Goal: Task Accomplishment & Management: Use online tool/utility

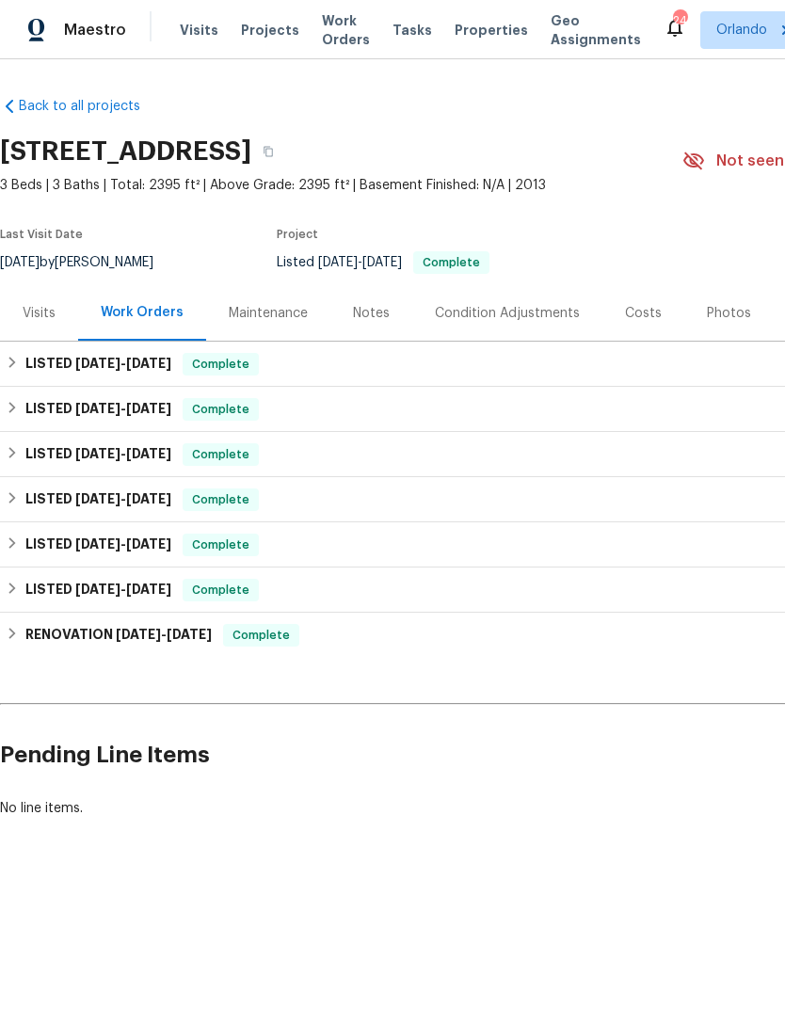
click at [714, 321] on div "Photos" at bounding box center [729, 313] width 44 height 19
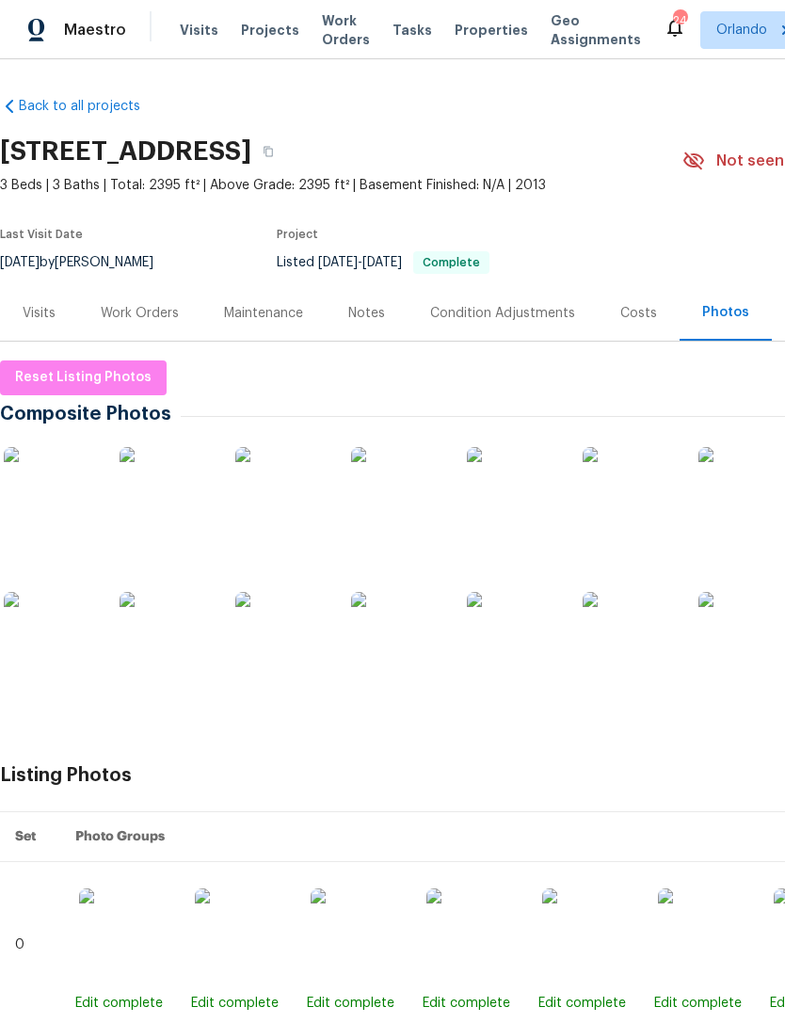
click at [105, 298] on div "Work Orders" at bounding box center [139, 313] width 123 height 56
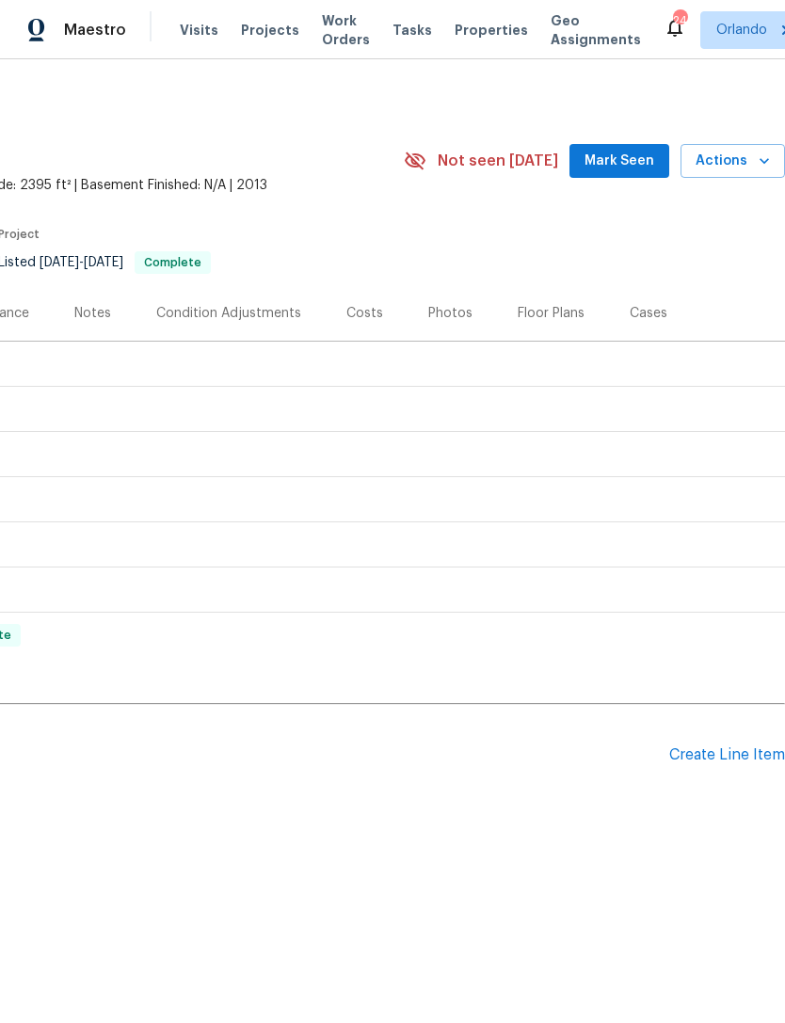
scroll to position [0, 279]
click at [721, 756] on div "Create Line Item" at bounding box center [727, 755] width 116 height 18
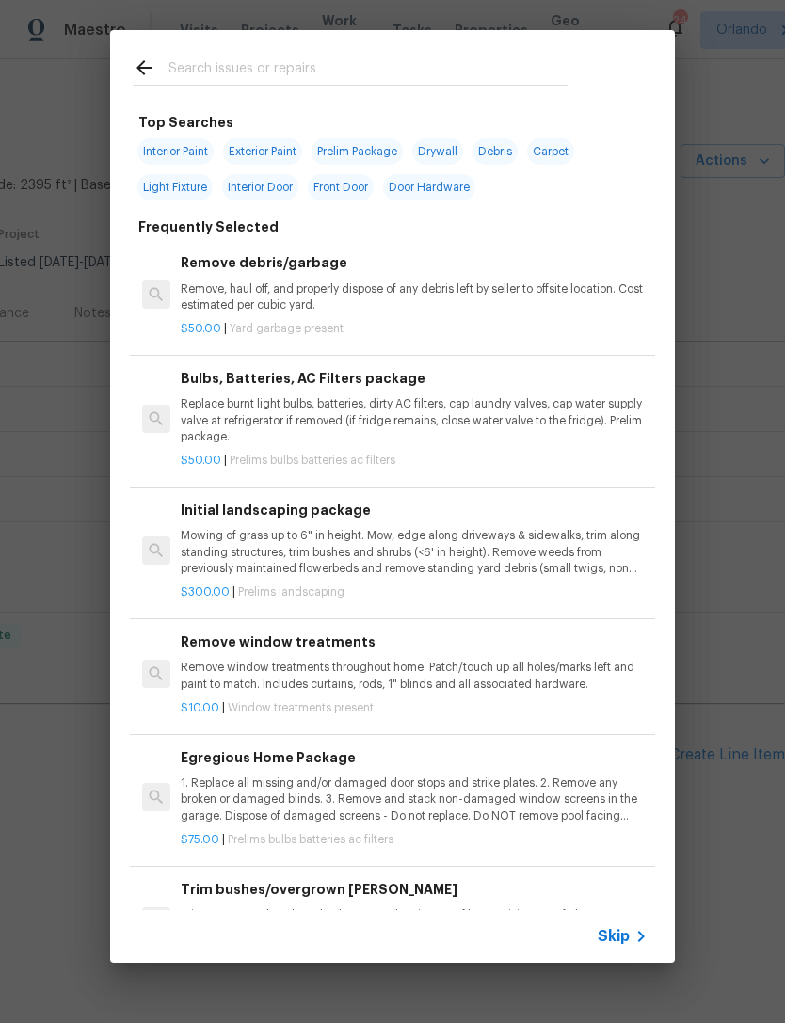
click at [487, 70] on input "text" at bounding box center [368, 70] width 399 height 28
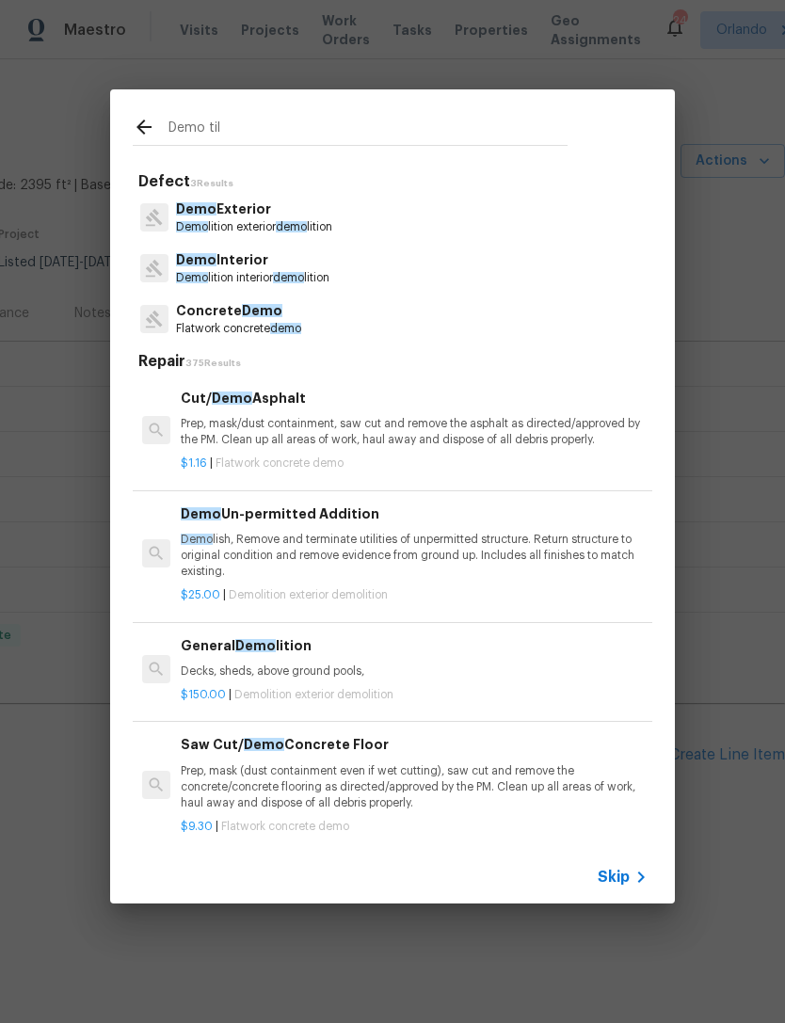
type input "Demo tile"
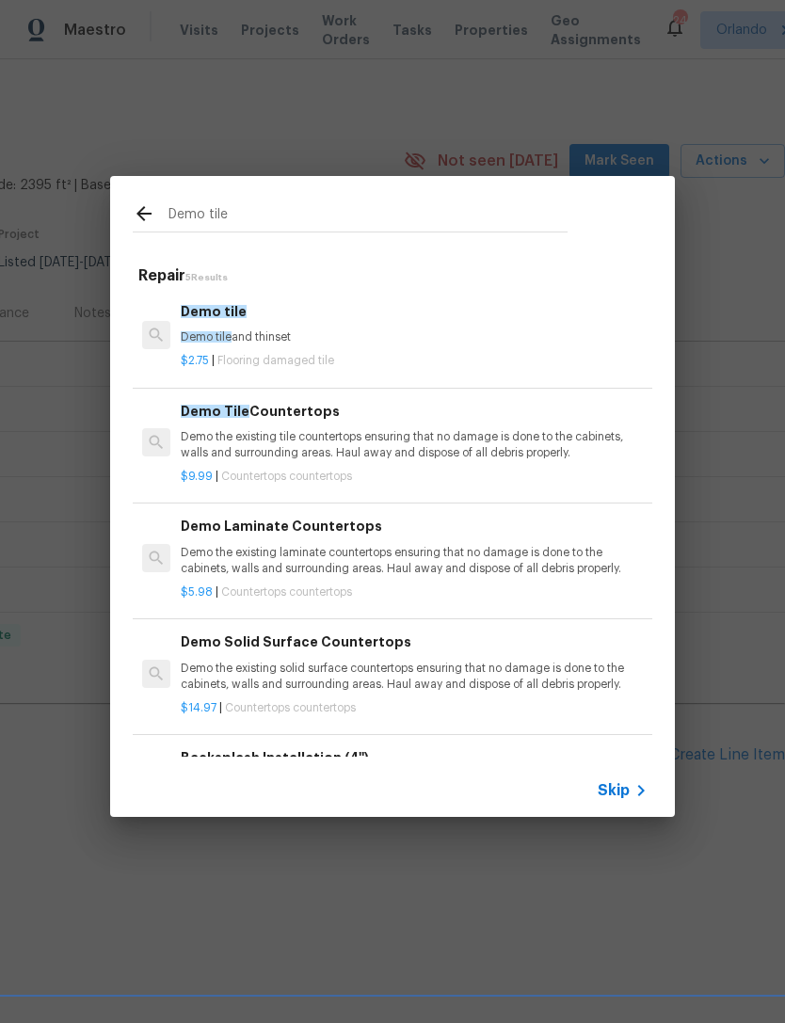
click at [537, 336] on p "Demo tile and thinset" at bounding box center [414, 337] width 467 height 16
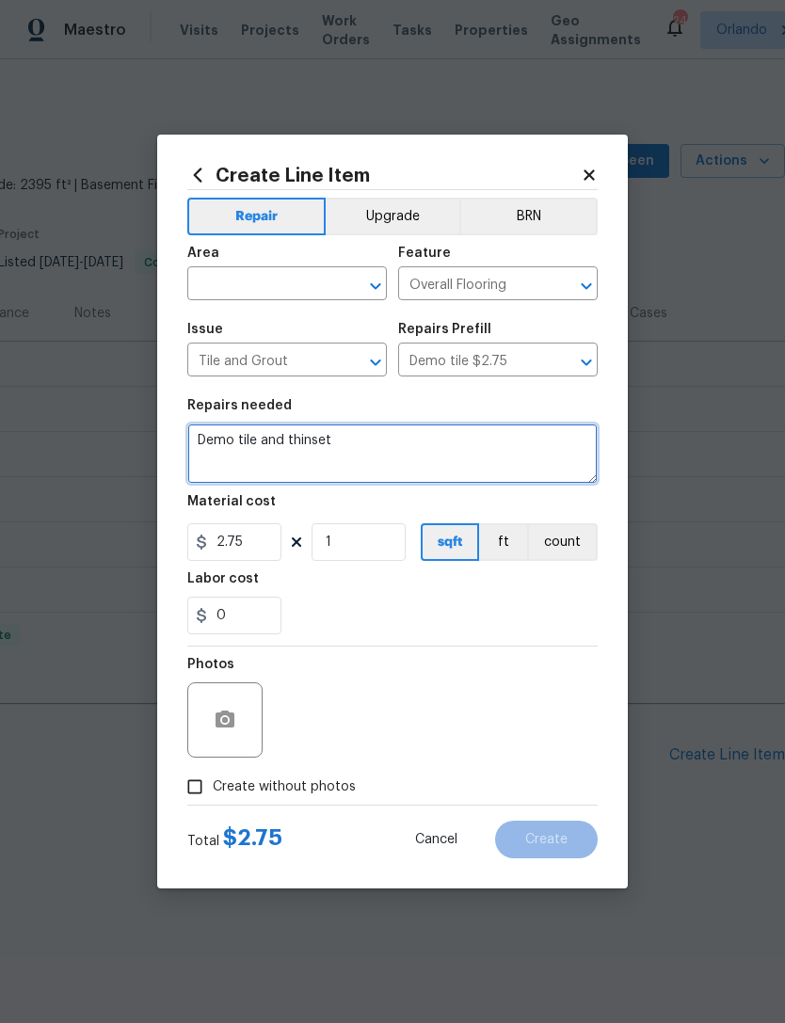
click at [464, 458] on textarea "Demo tile and thinset" at bounding box center [392, 454] width 410 height 60
type textarea "Demo tile and thinset DEMO ALL TILE IN KITCHEN AND BATHROOMS"
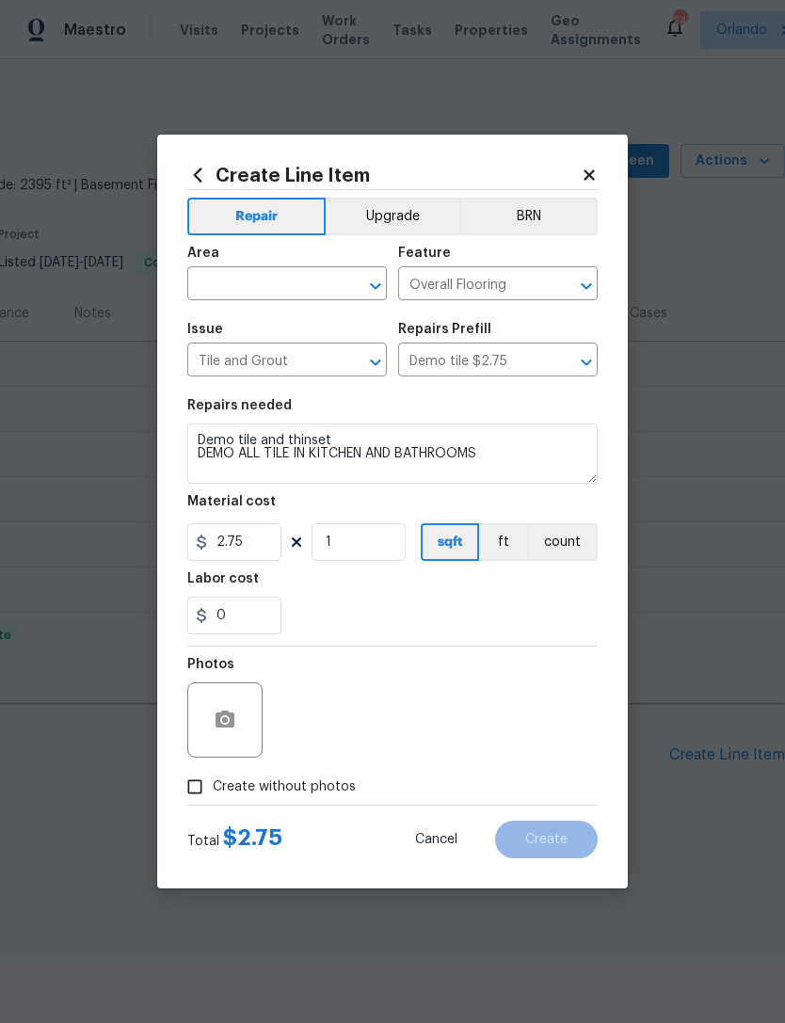
click at [305, 285] on input "text" at bounding box center [260, 285] width 147 height 29
type input "f"
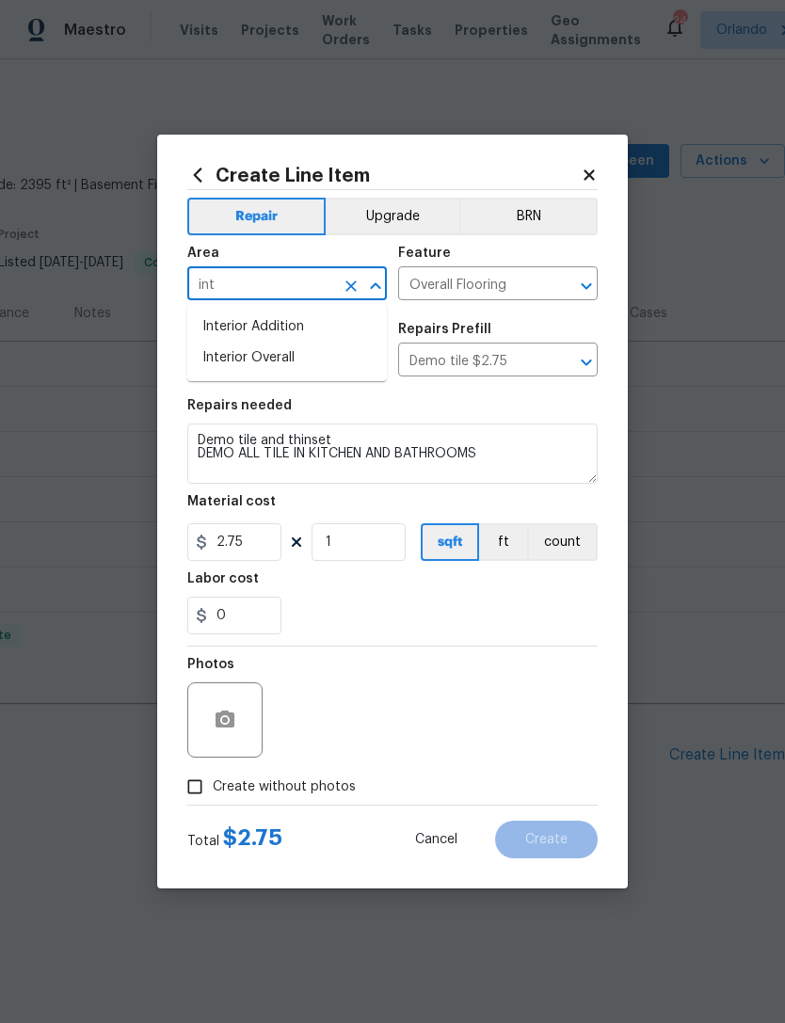
click at [291, 353] on li "Interior Overall" at bounding box center [287, 358] width 200 height 31
type input "Interior Overall"
click at [463, 592] on div "Labor cost" at bounding box center [392, 584] width 410 height 24
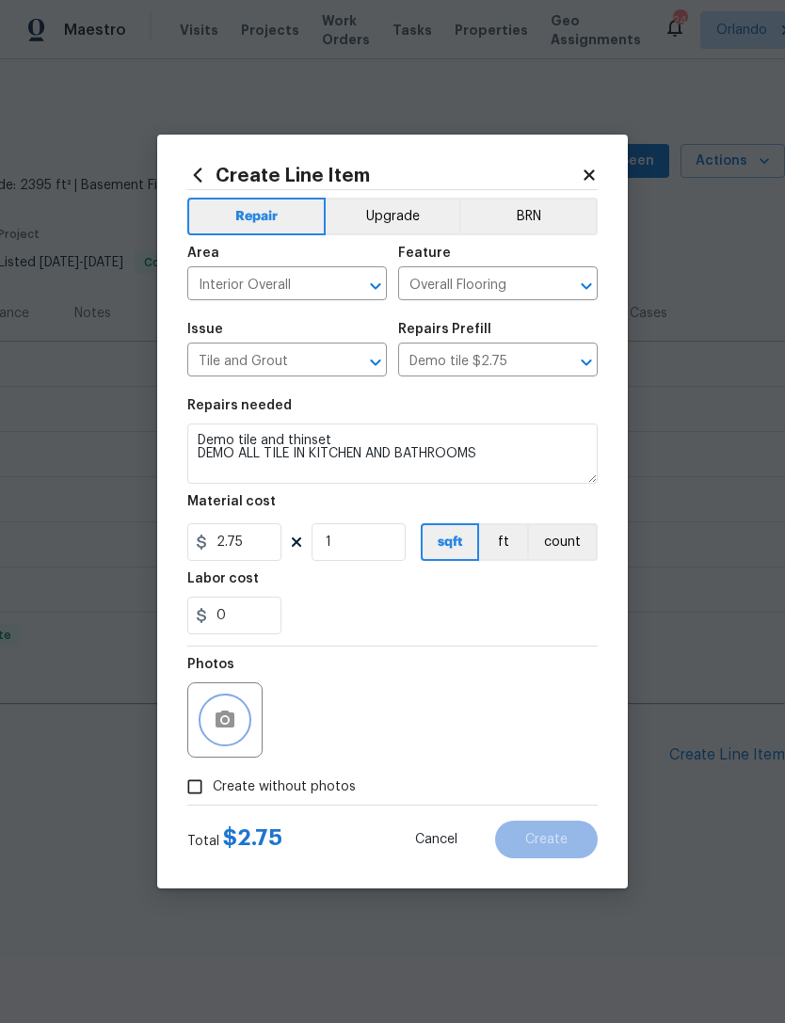
click at [238, 708] on button "button" at bounding box center [224, 720] width 45 height 45
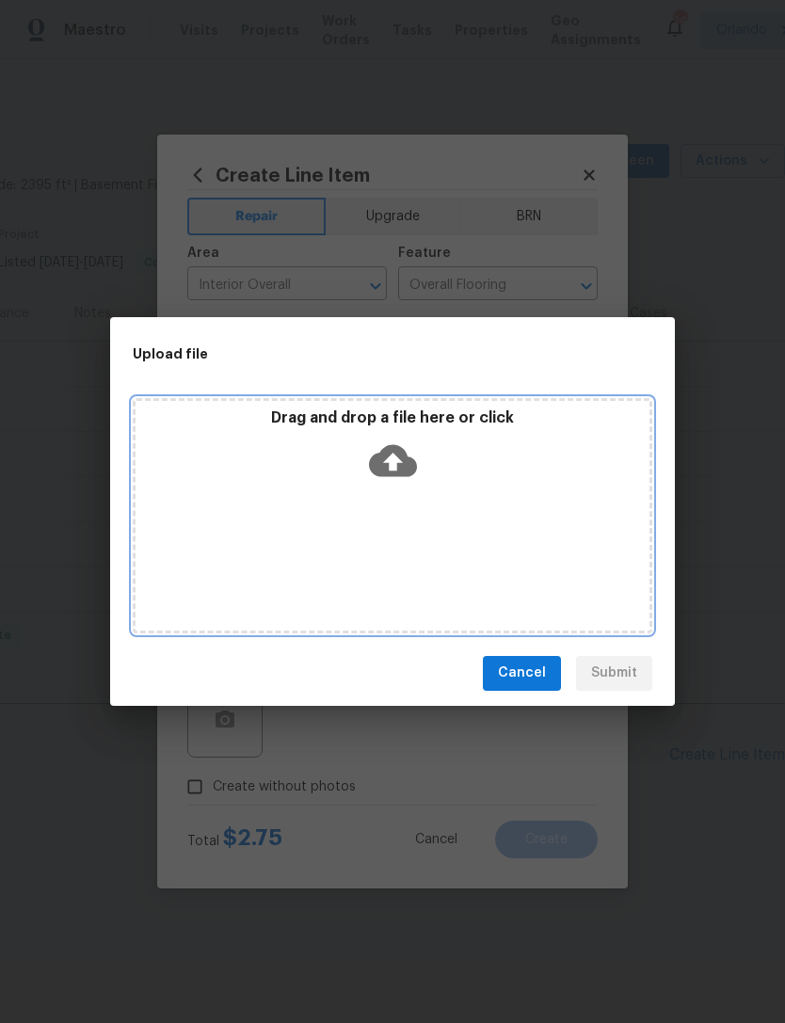
click at [582, 588] on div "Drag and drop a file here or click" at bounding box center [393, 515] width 520 height 235
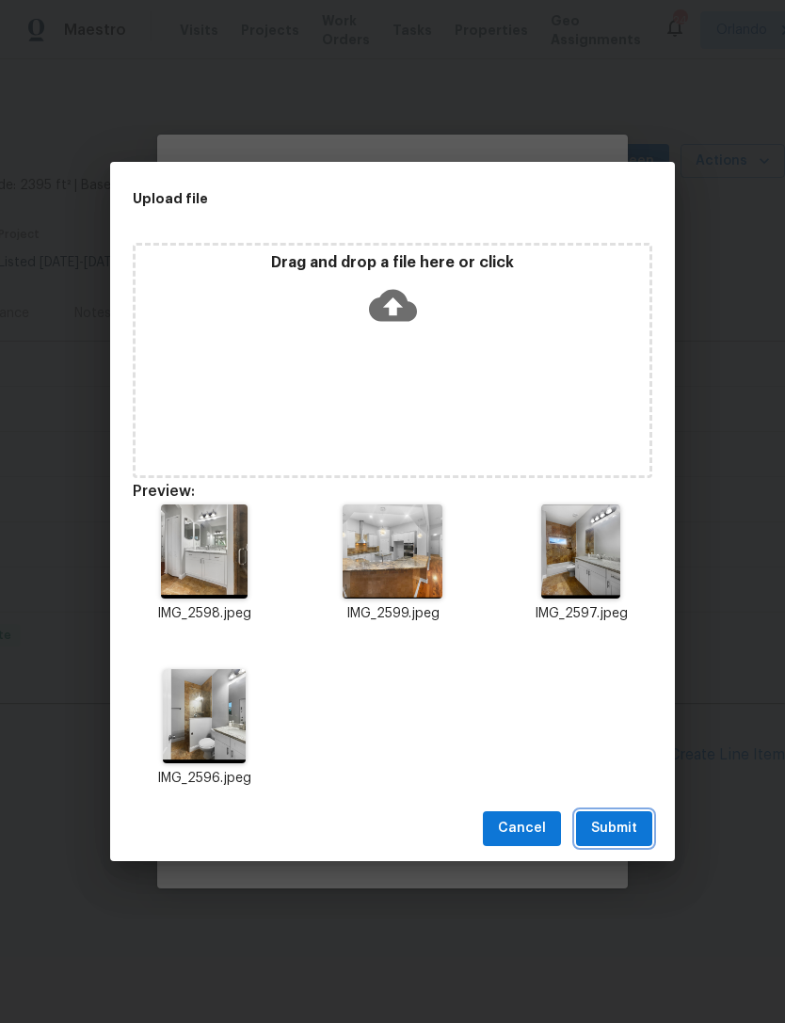
click at [632, 828] on span "Submit" at bounding box center [614, 829] width 46 height 24
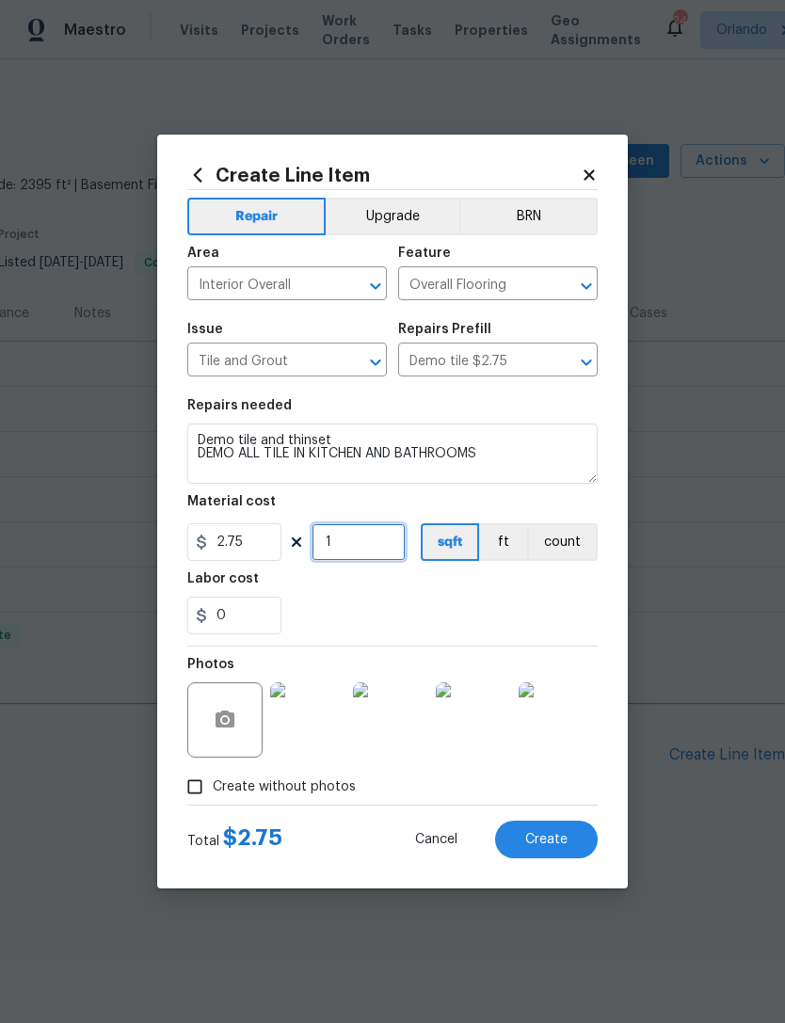
click at [372, 551] on input "1" at bounding box center [359, 542] width 94 height 38
click at [566, 618] on div "0" at bounding box center [392, 616] width 410 height 38
click at [357, 538] on input "400" at bounding box center [359, 542] width 94 height 38
type input "1"
click at [536, 620] on div "0" at bounding box center [392, 616] width 410 height 38
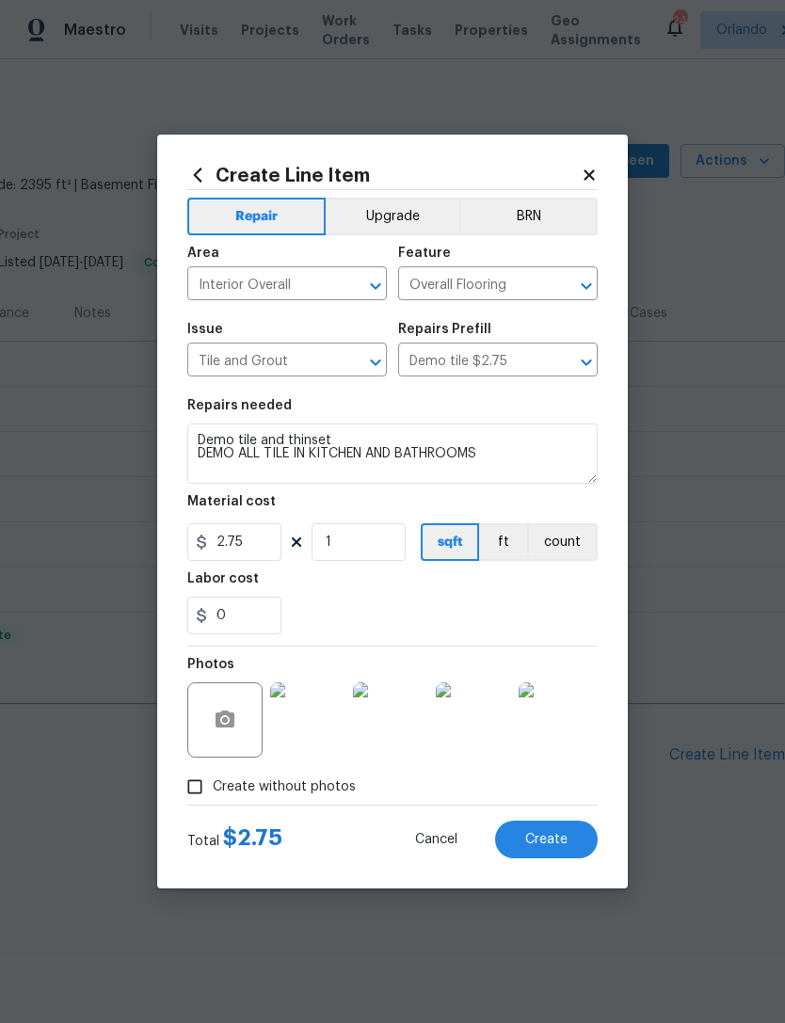
click at [577, 839] on button "Create" at bounding box center [546, 840] width 103 height 38
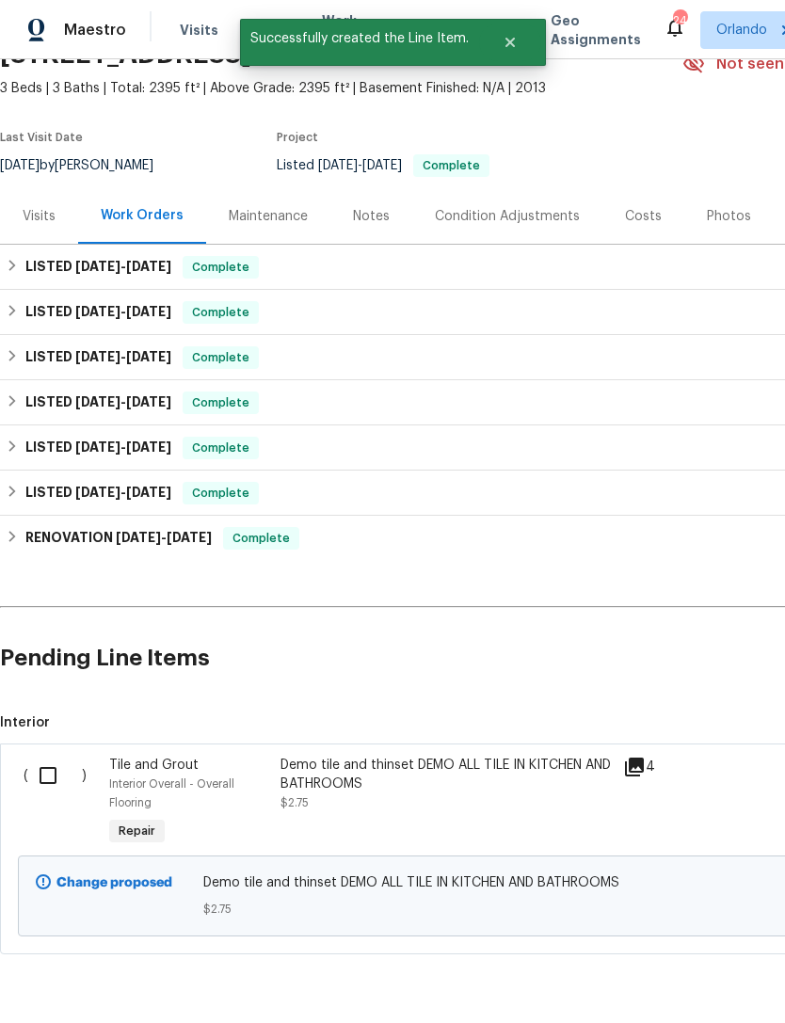
scroll to position [97, 0]
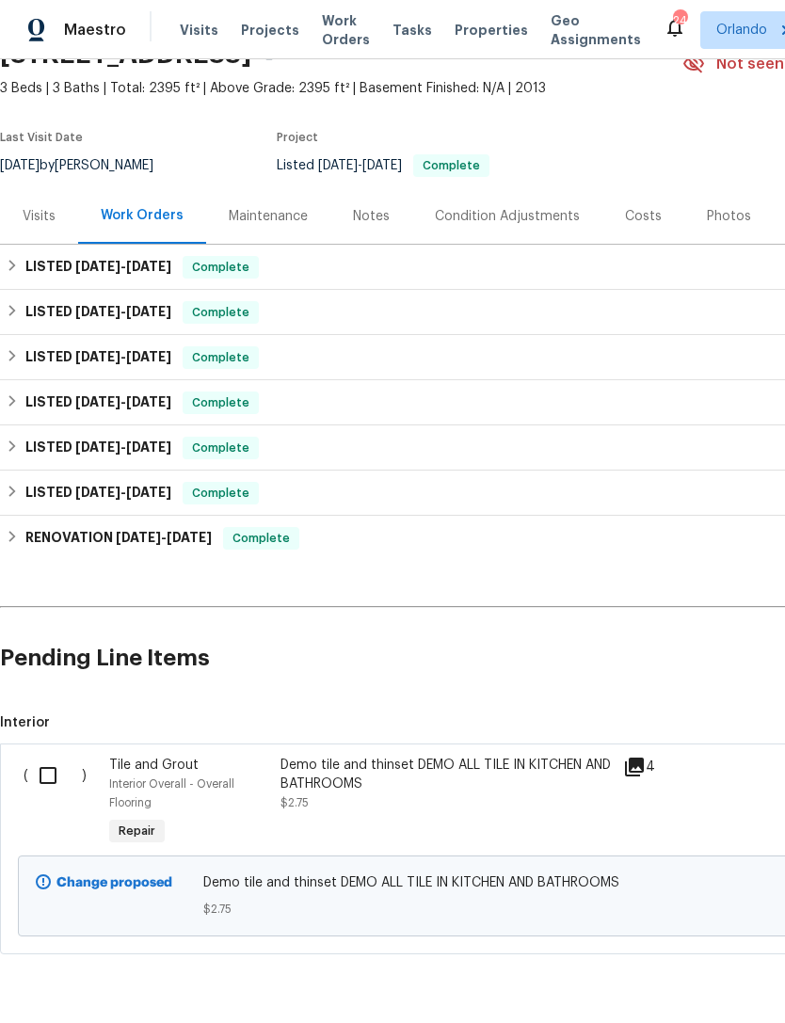
click at [617, 822] on div "Demo tile and thinset DEMO ALL TILE IN KITCHEN AND BATHROOMS $2.75" at bounding box center [446, 802] width 343 height 105
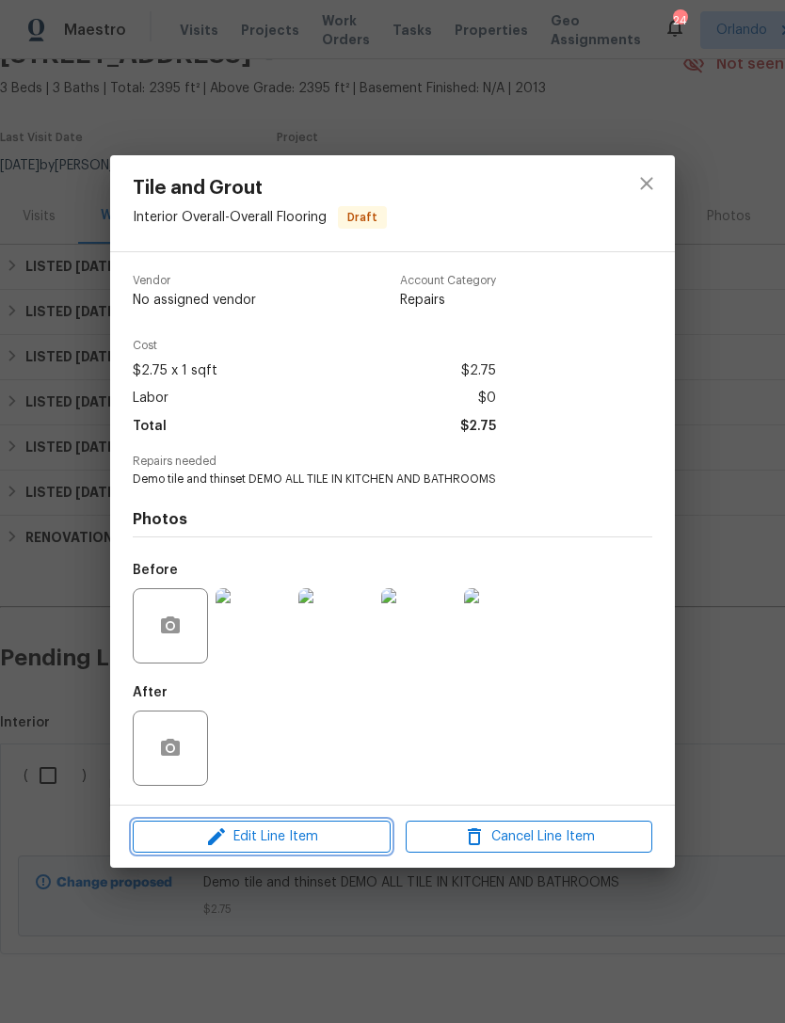
click at [344, 838] on span "Edit Line Item" at bounding box center [261, 838] width 247 height 24
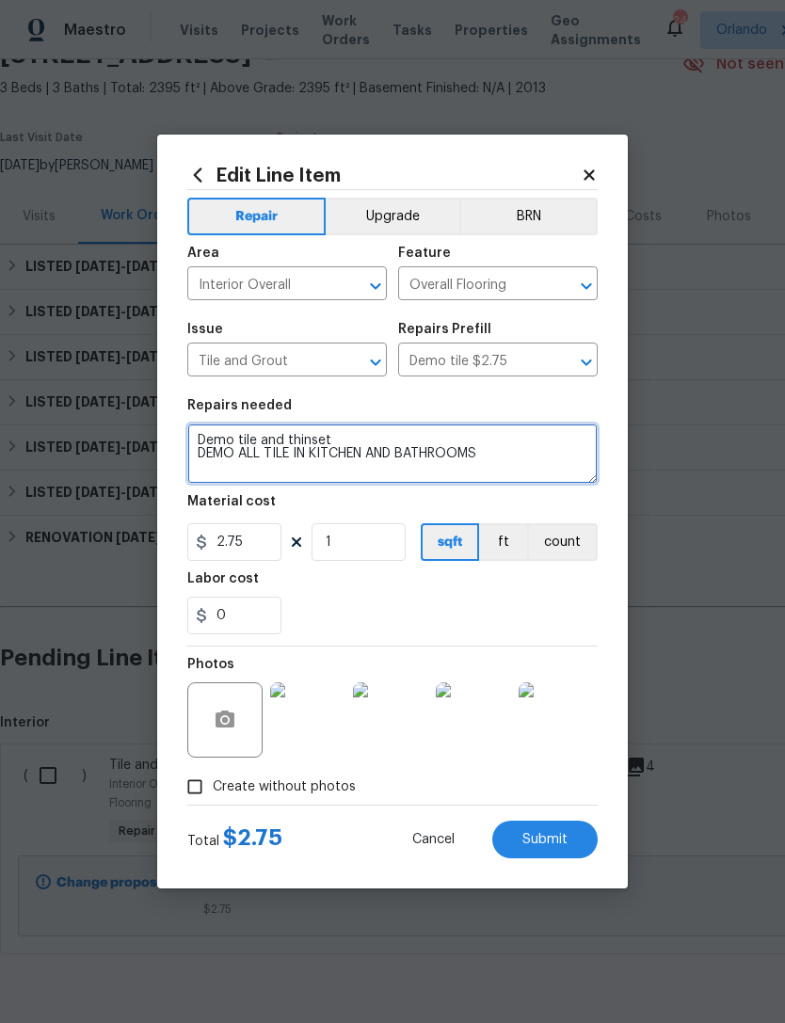
click at [519, 476] on textarea "Demo tile and thinset DEMO ALL TILE IN KITCHEN AND BATHROOMS" at bounding box center [392, 454] width 410 height 60
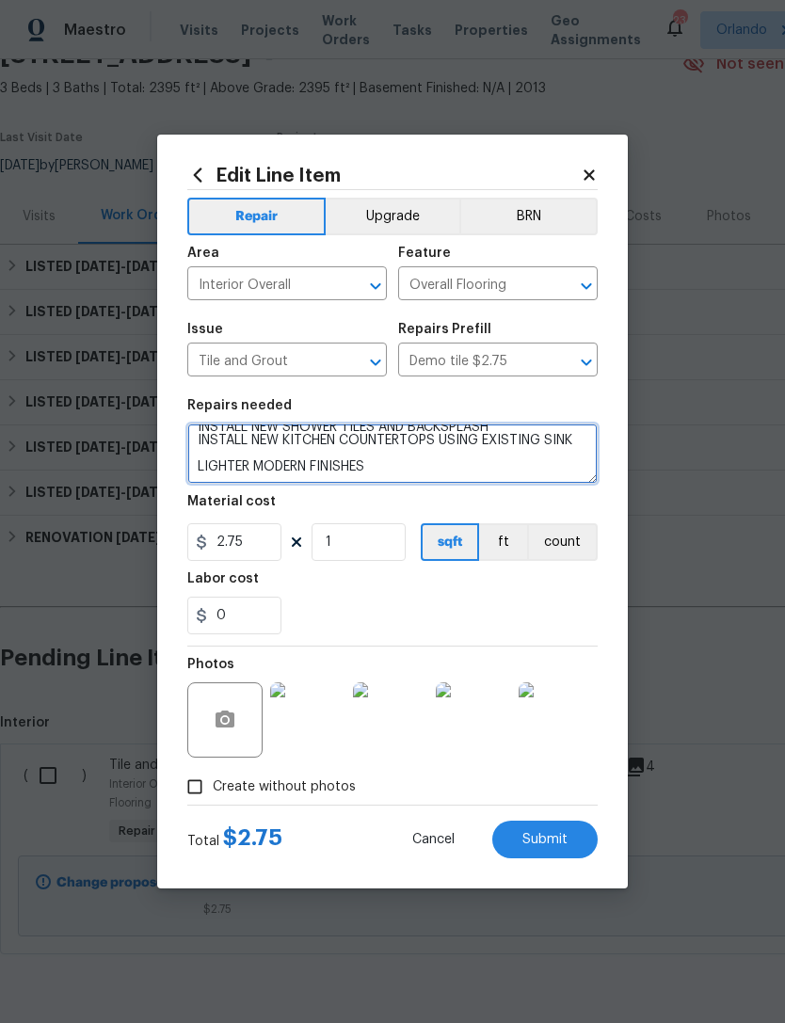
scroll to position [83, 0]
click at [548, 623] on div "0" at bounding box center [392, 616] width 410 height 38
click at [569, 843] on button "Submit" at bounding box center [544, 840] width 105 height 38
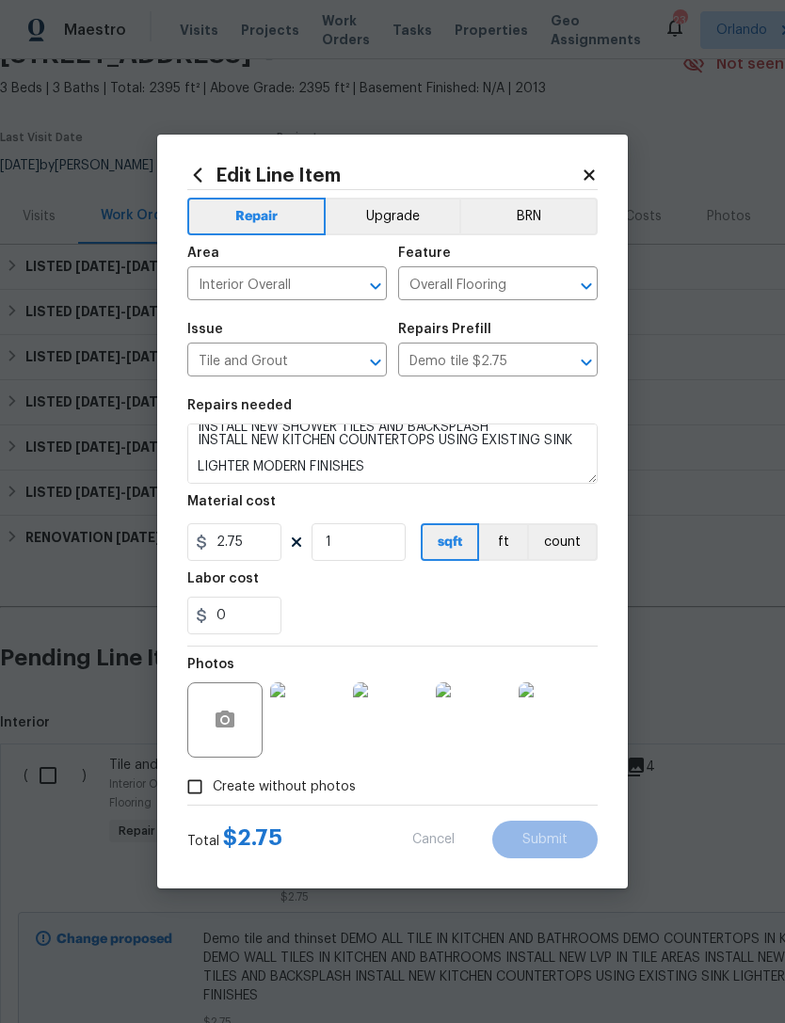
type textarea "Demo tile and thinset DEMO ALL TILE IN KITCHEN AND BATHROOMS DEMO COUNTERTOPS I…"
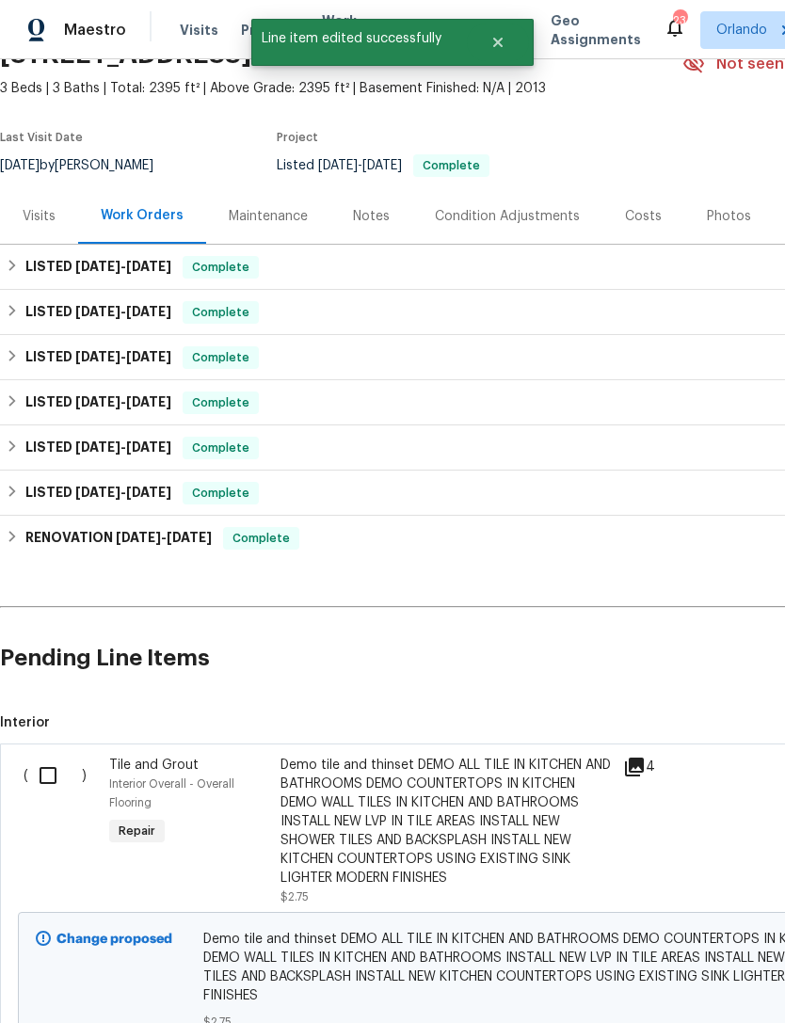
click at [49, 783] on input "checkbox" at bounding box center [55, 776] width 54 height 40
checkbox input "true"
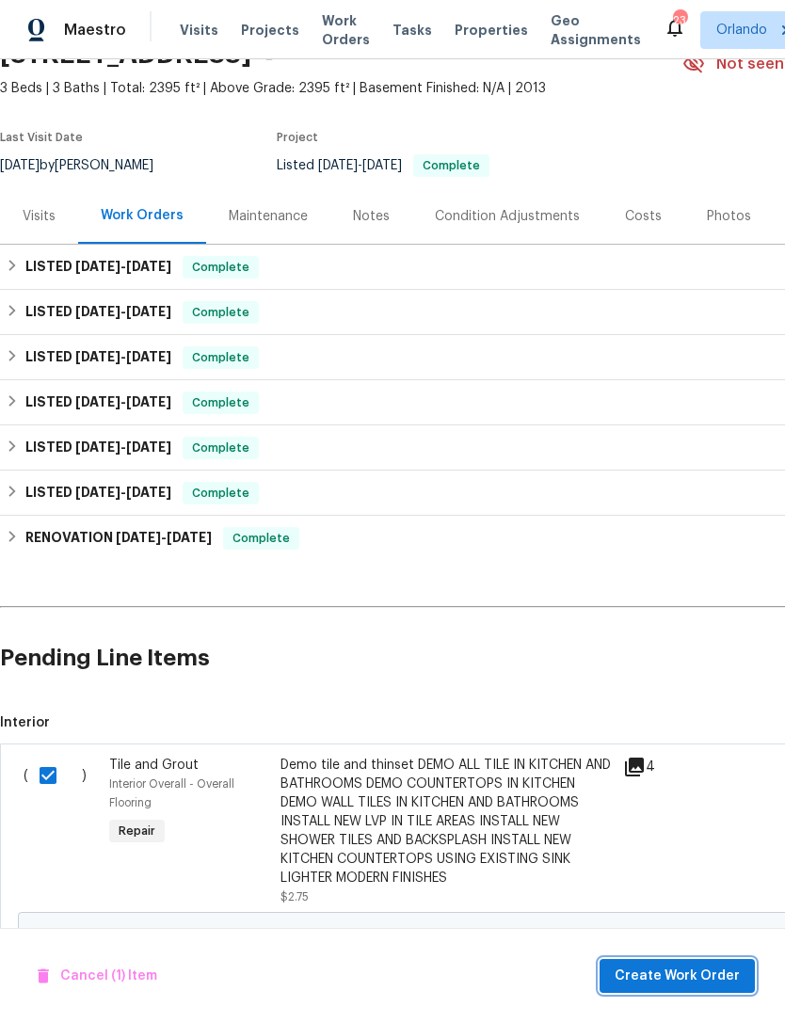
click at [708, 979] on span "Create Work Order" at bounding box center [677, 977] width 125 height 24
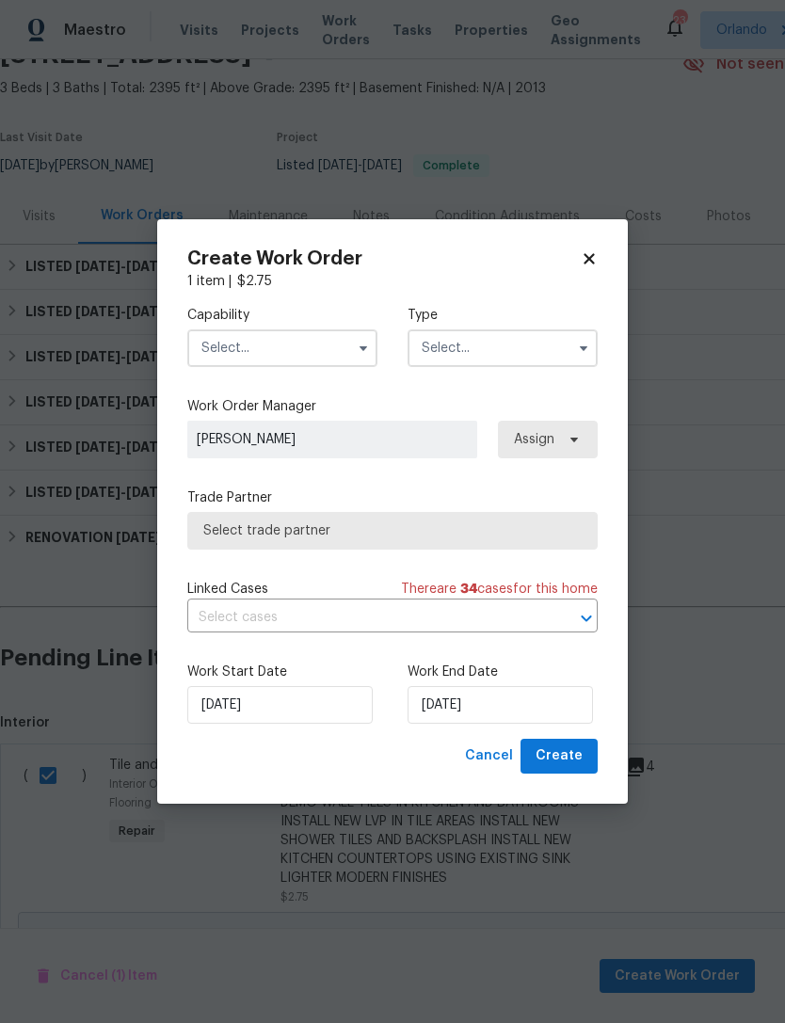
click at [332, 356] on input "text" at bounding box center [282, 348] width 190 height 38
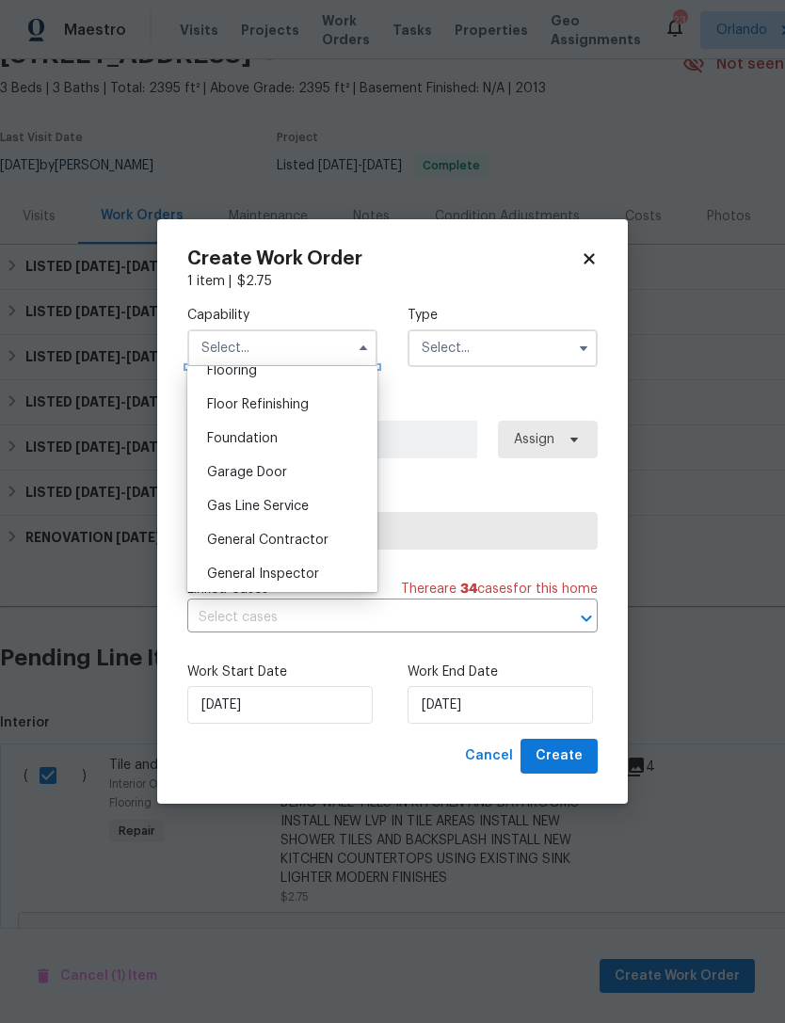
scroll to position [764, 0]
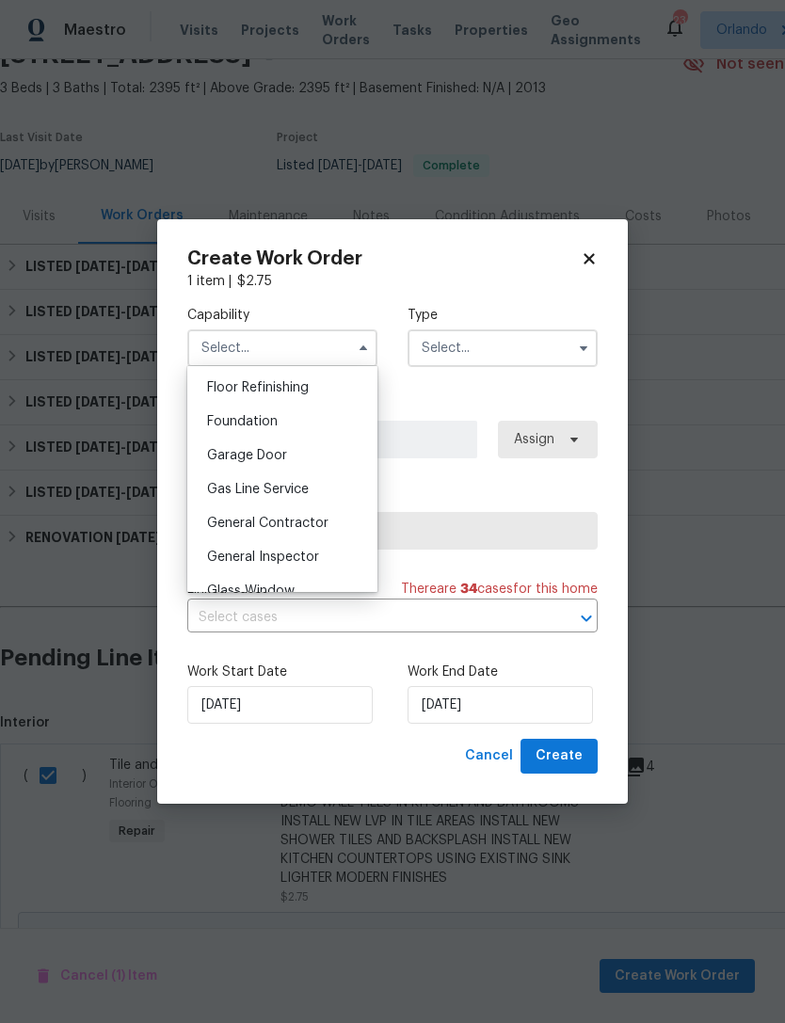
click at [317, 526] on span "General Contractor" at bounding box center [267, 523] width 121 height 13
type input "General Contractor"
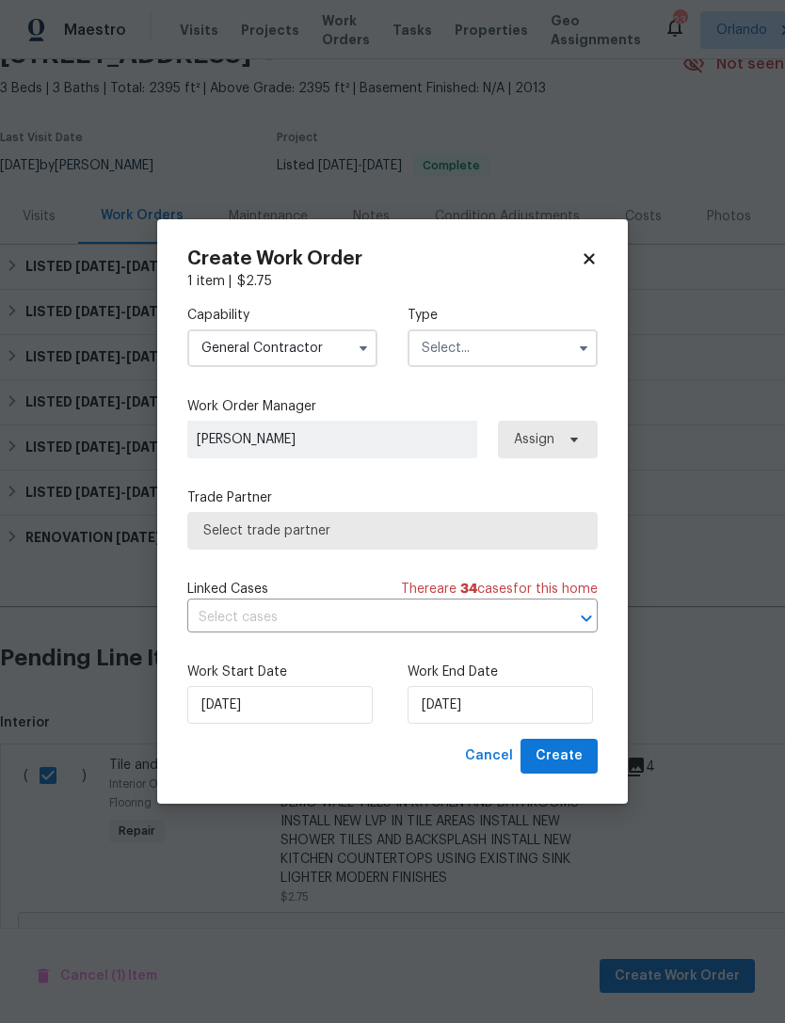
click at [525, 346] on input "text" at bounding box center [503, 348] width 190 height 38
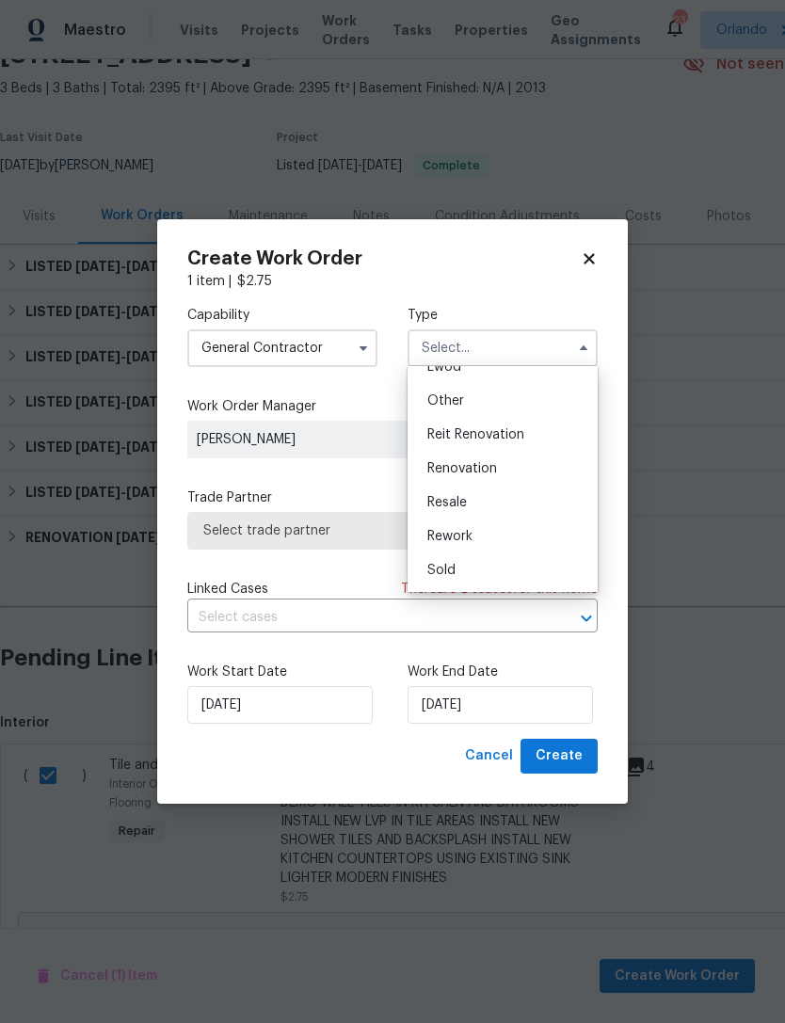
scroll to position [224, 0]
click at [486, 468] on span "Renovation" at bounding box center [462, 468] width 70 height 13
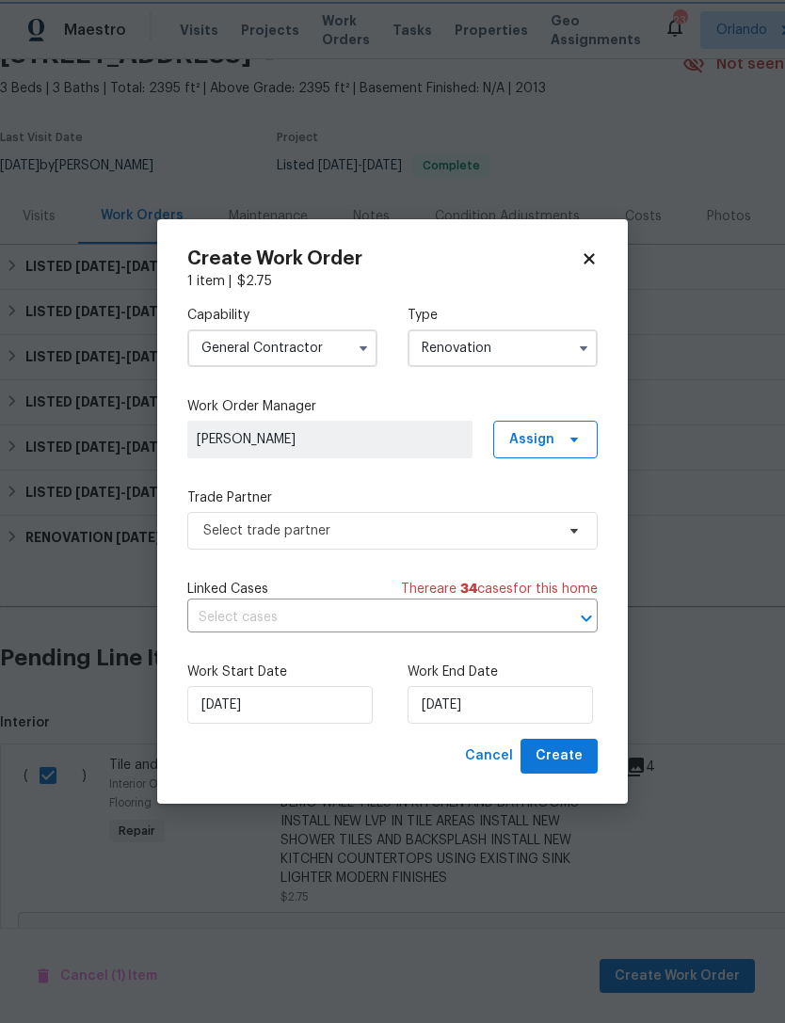
scroll to position [0, 0]
click at [575, 329] on input "Renovation" at bounding box center [503, 348] width 190 height 38
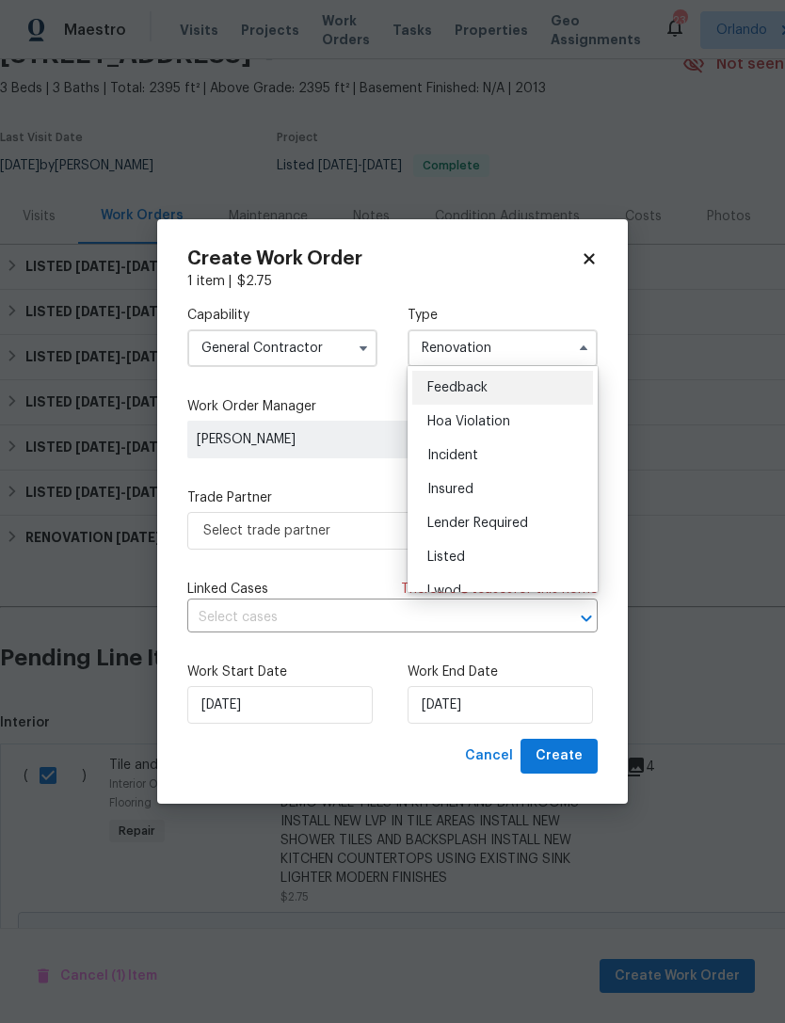
click at [498, 553] on div "Listed" at bounding box center [502, 557] width 181 height 34
type input "Listed"
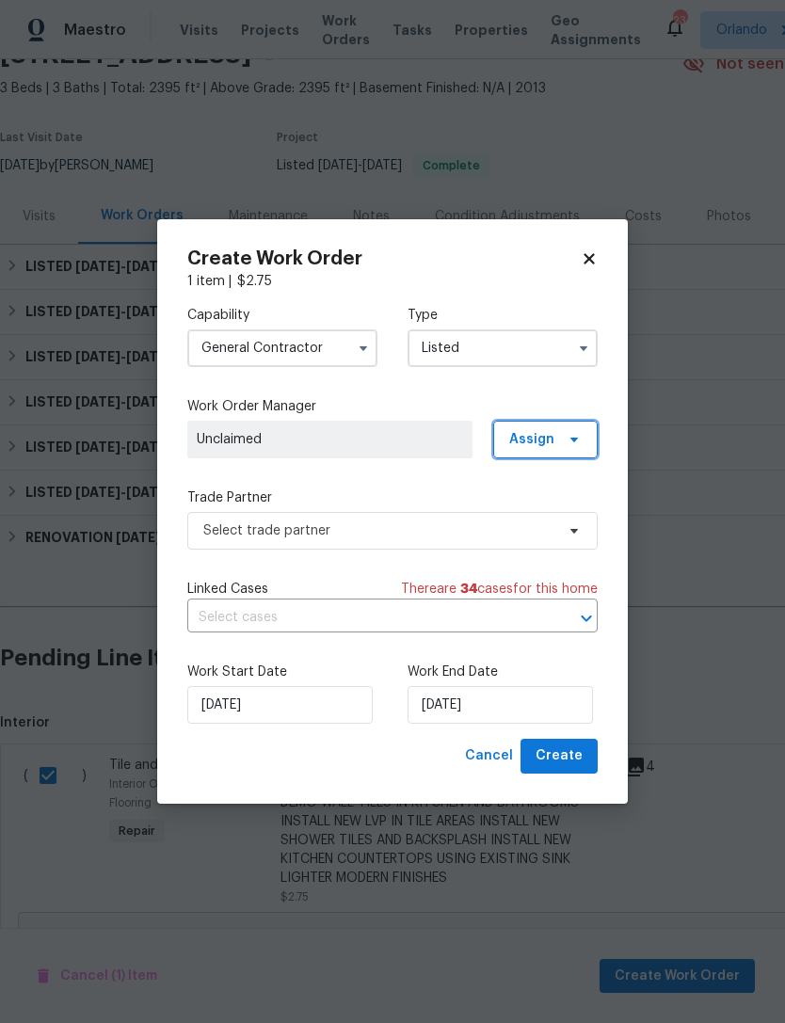
click at [570, 441] on icon at bounding box center [574, 439] width 15 height 15
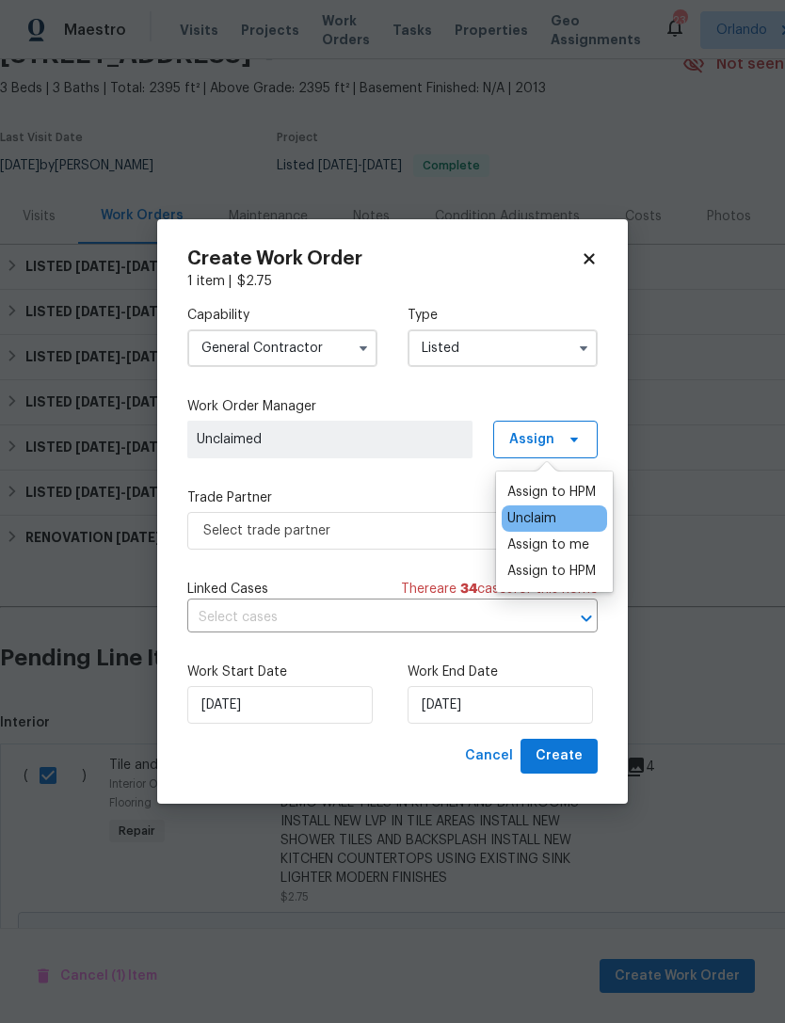
click at [583, 492] on div "Assign to HPM" at bounding box center [551, 492] width 88 height 19
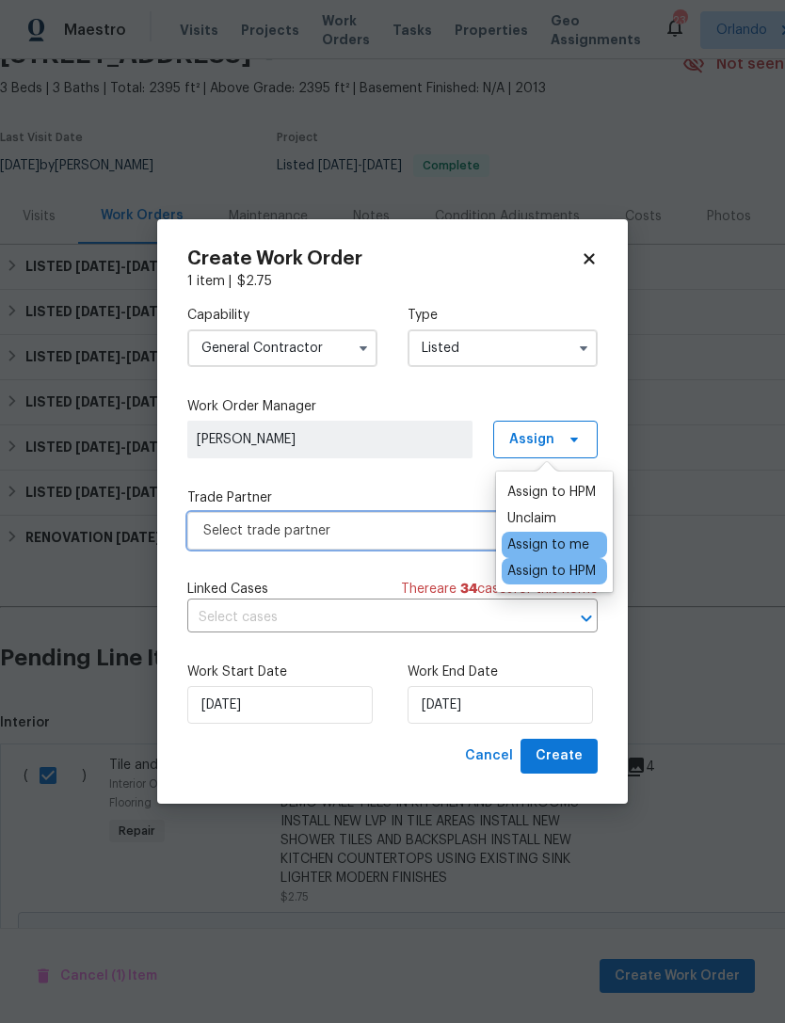
click at [445, 528] on span "Select trade partner" at bounding box center [378, 531] width 351 height 19
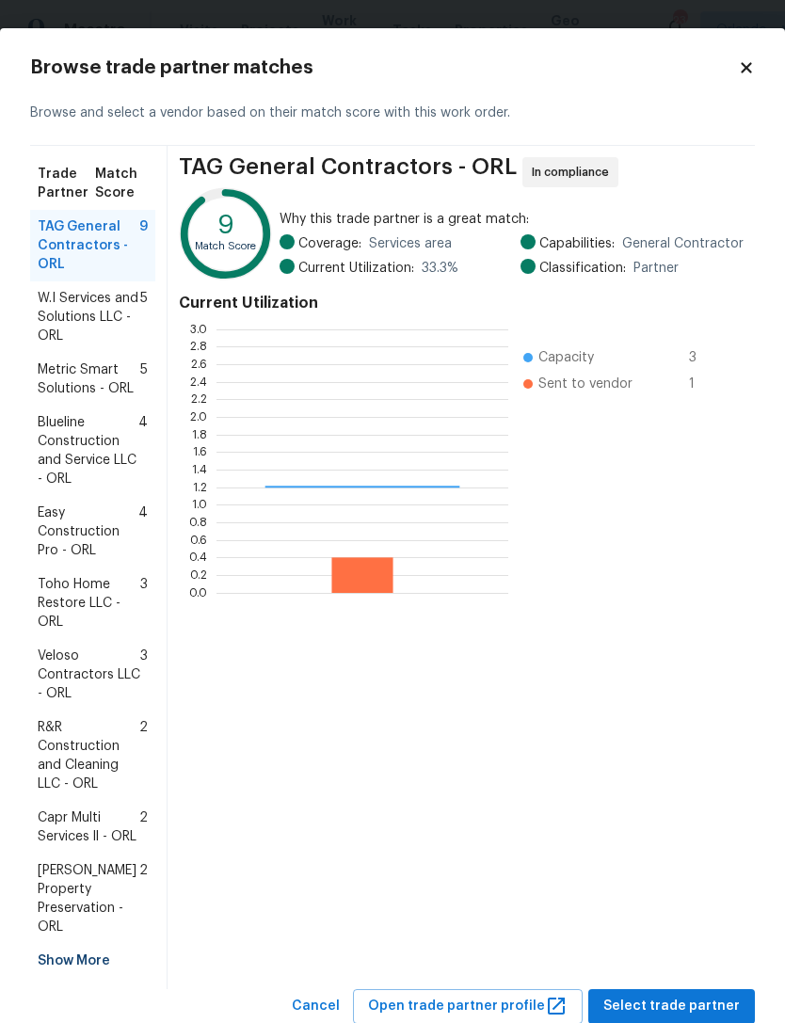
scroll to position [264, 292]
click at [80, 944] on div "Show More" at bounding box center [92, 961] width 125 height 34
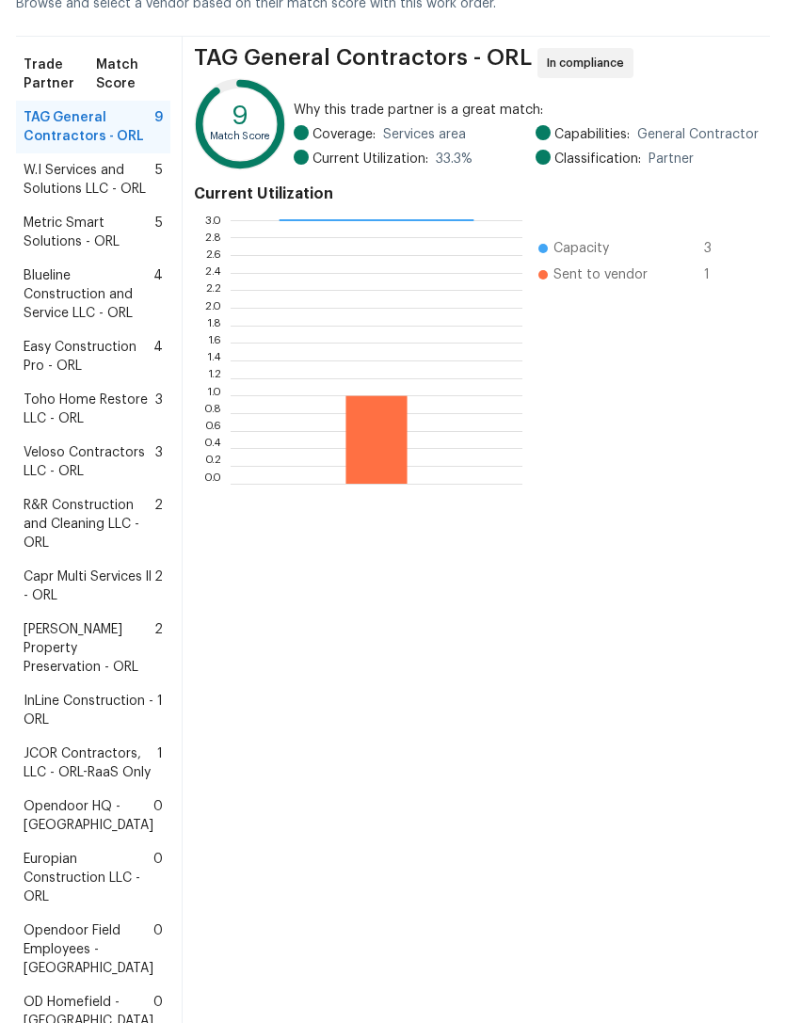
scroll to position [112, 0]
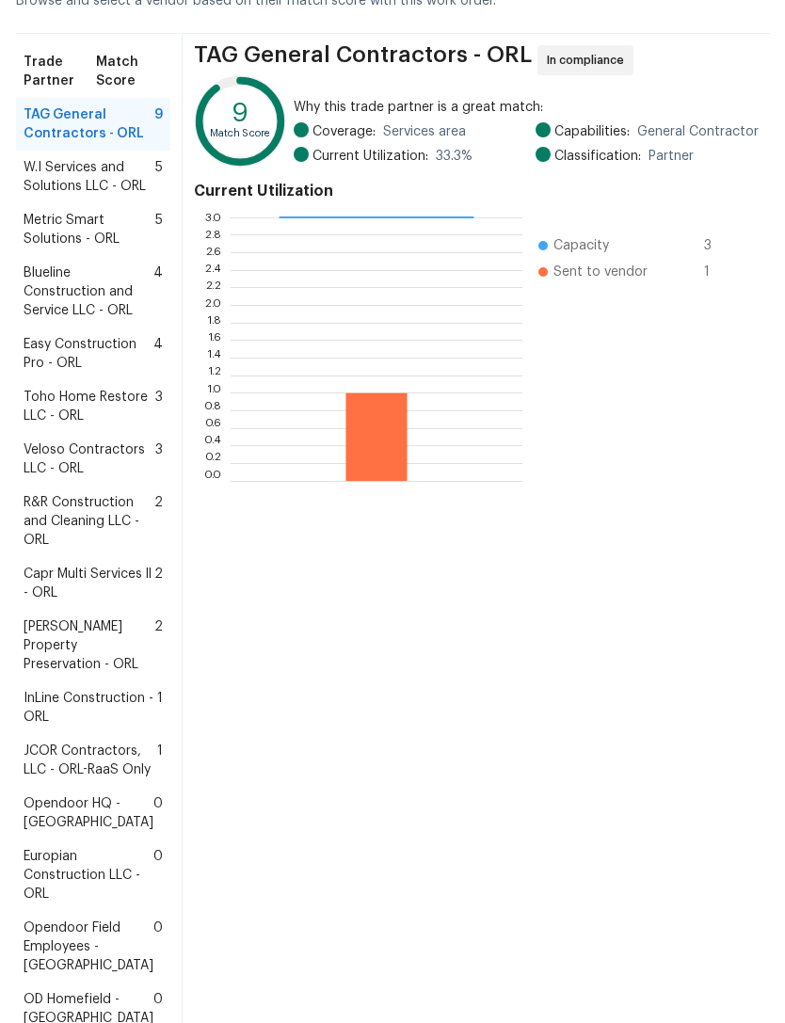
click at [73, 727] on span "InLine Construction - ORL" at bounding box center [91, 708] width 134 height 38
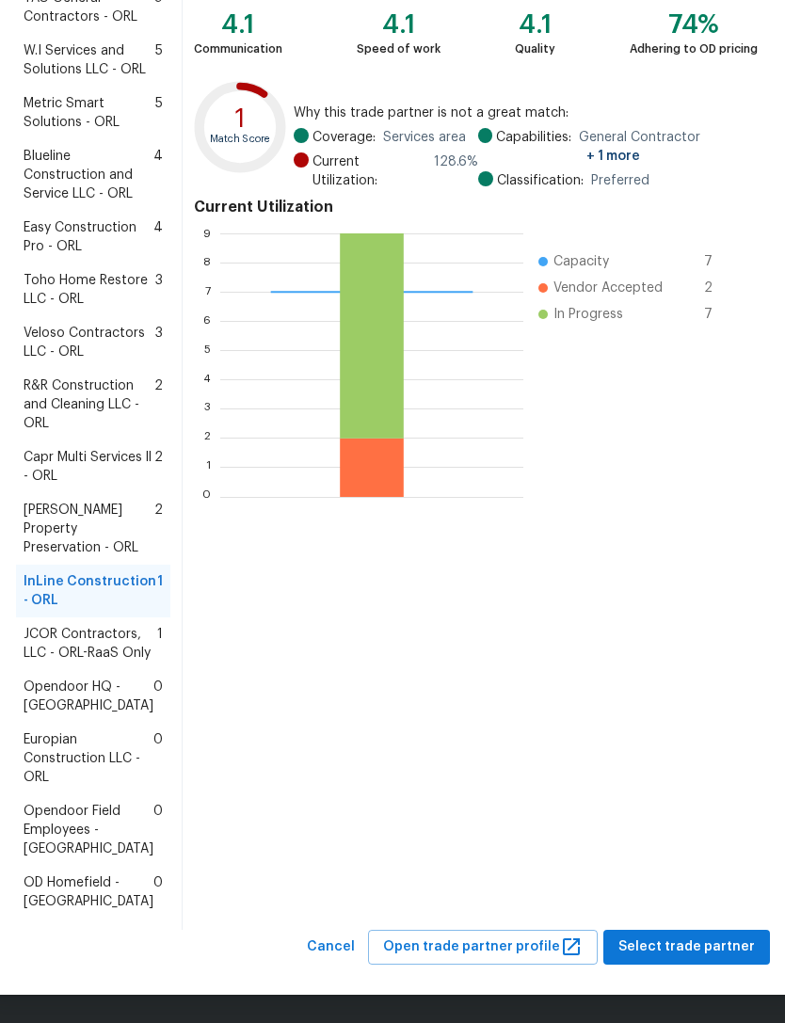
scroll to position [388, 0]
click at [691, 958] on span "Select trade partner" at bounding box center [686, 948] width 136 height 24
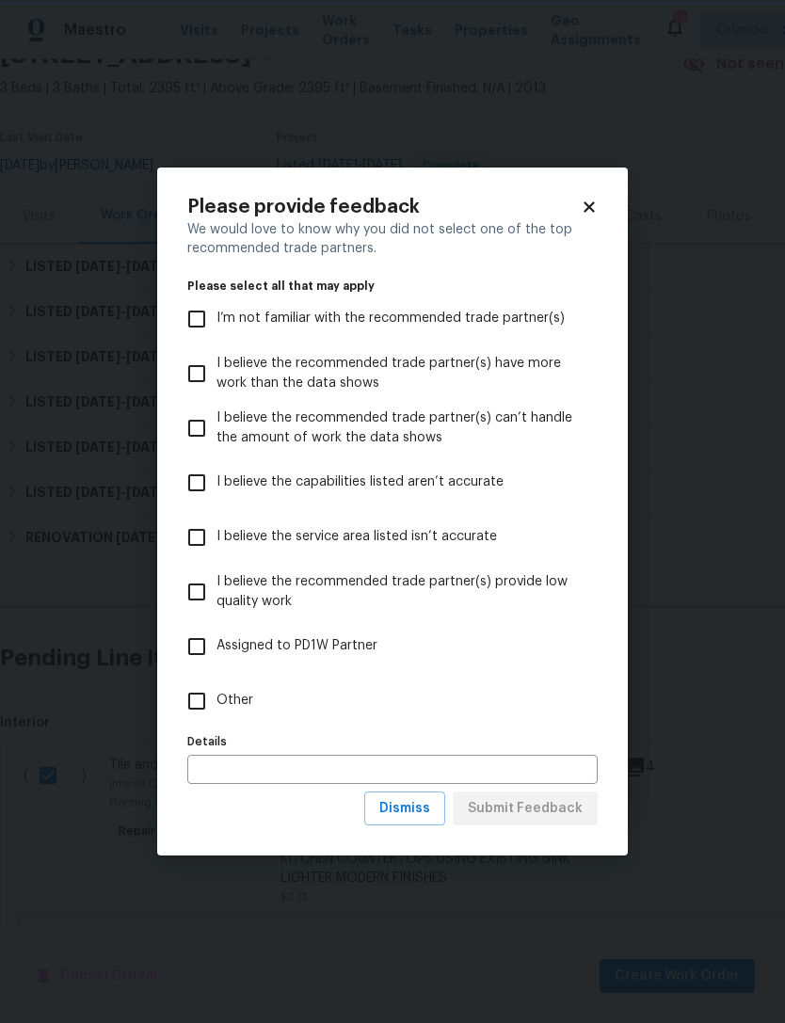
scroll to position [0, 0]
click at [194, 702] on input "Other" at bounding box center [197, 702] width 40 height 40
checkbox input "true"
click at [553, 806] on span "Submit Feedback" at bounding box center [525, 809] width 115 height 24
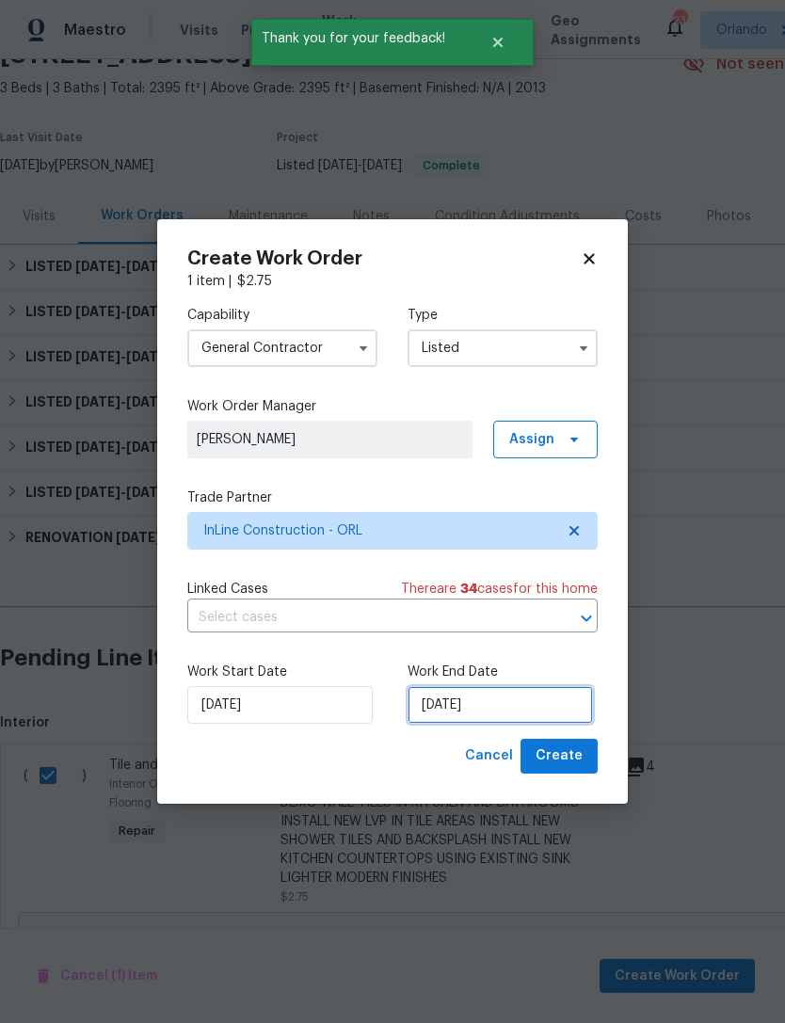
click at [537, 707] on input "[DATE]" at bounding box center [500, 705] width 185 height 38
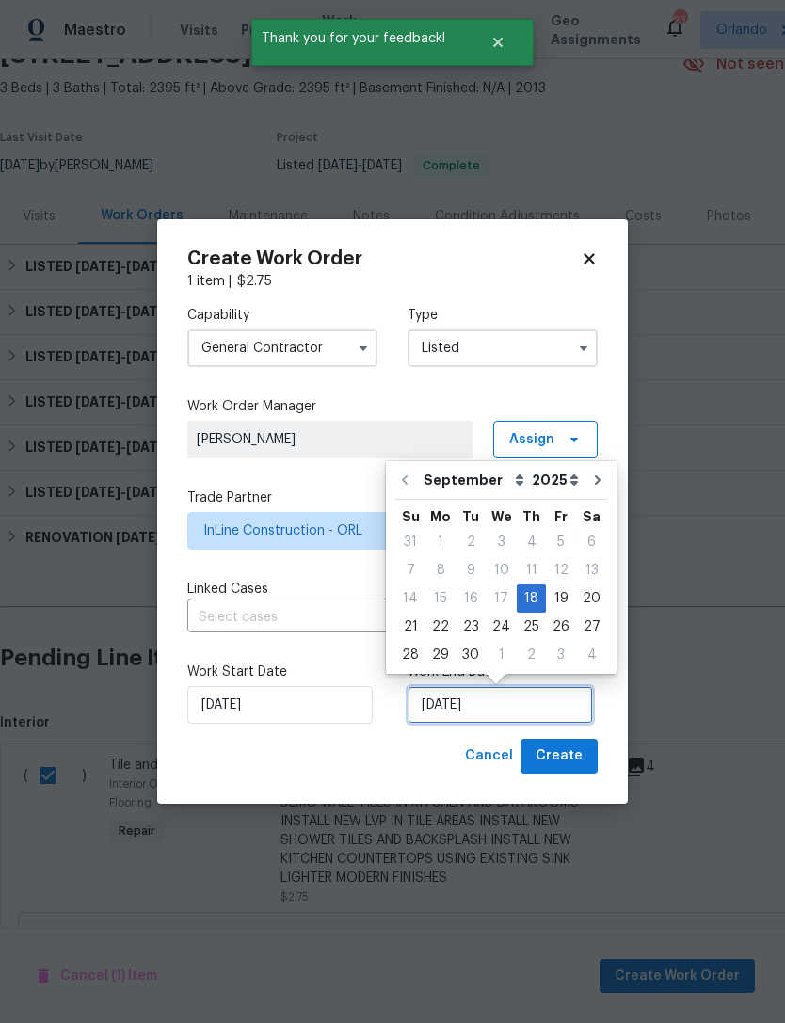
scroll to position [35, 0]
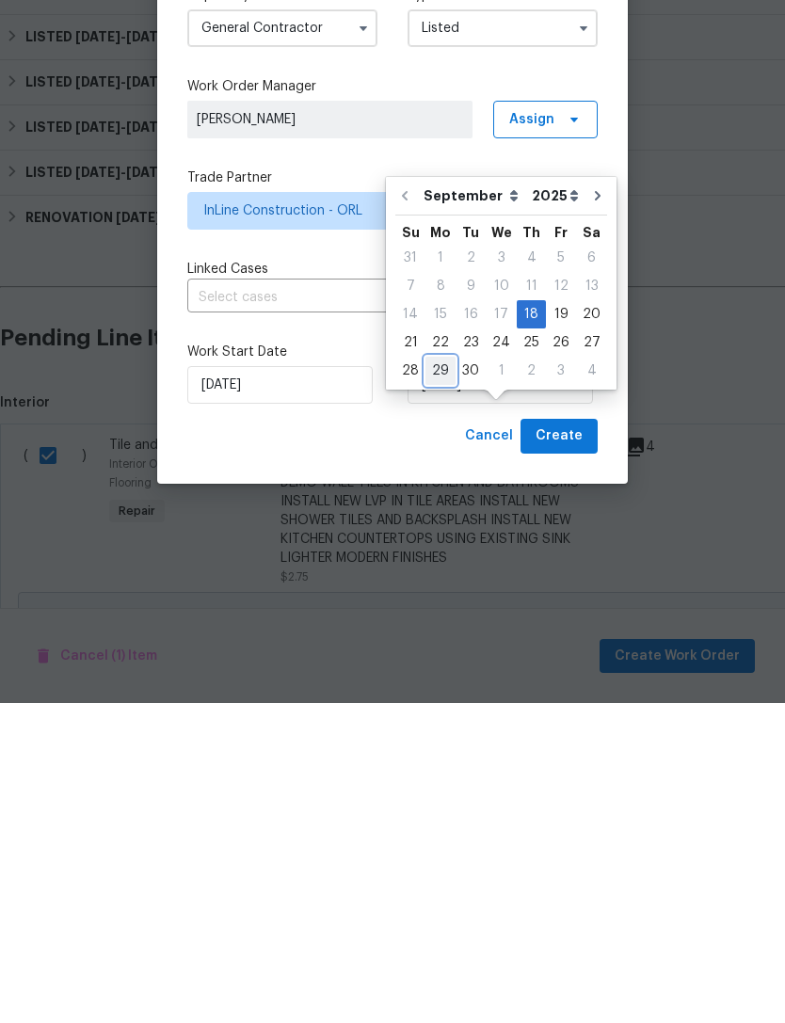
click at [446, 678] on div "29" at bounding box center [440, 691] width 30 height 26
type input "[DATE]"
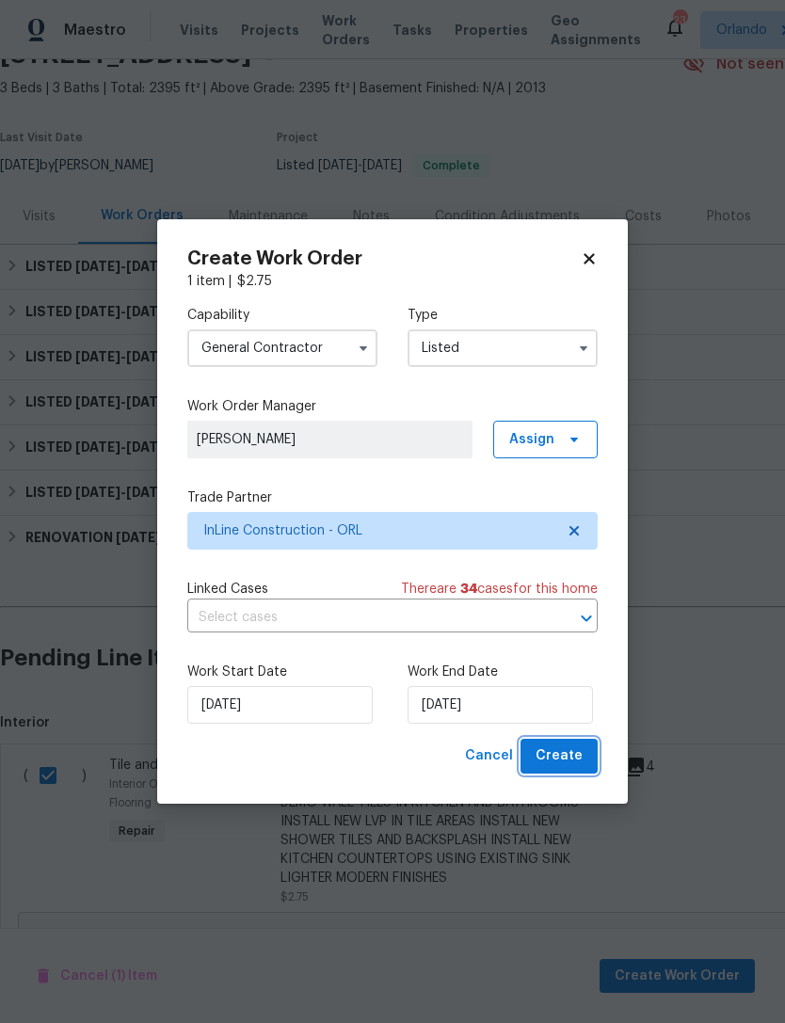
click at [579, 761] on span "Create" at bounding box center [559, 757] width 47 height 24
checkbox input "false"
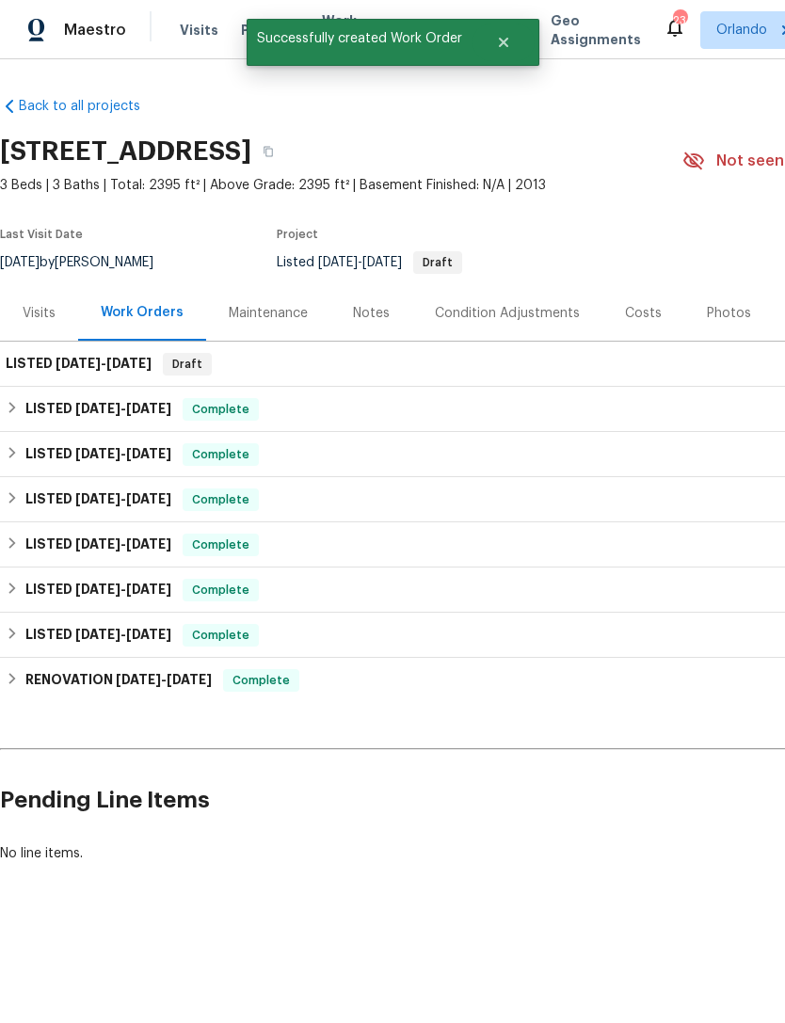
scroll to position [0, 0]
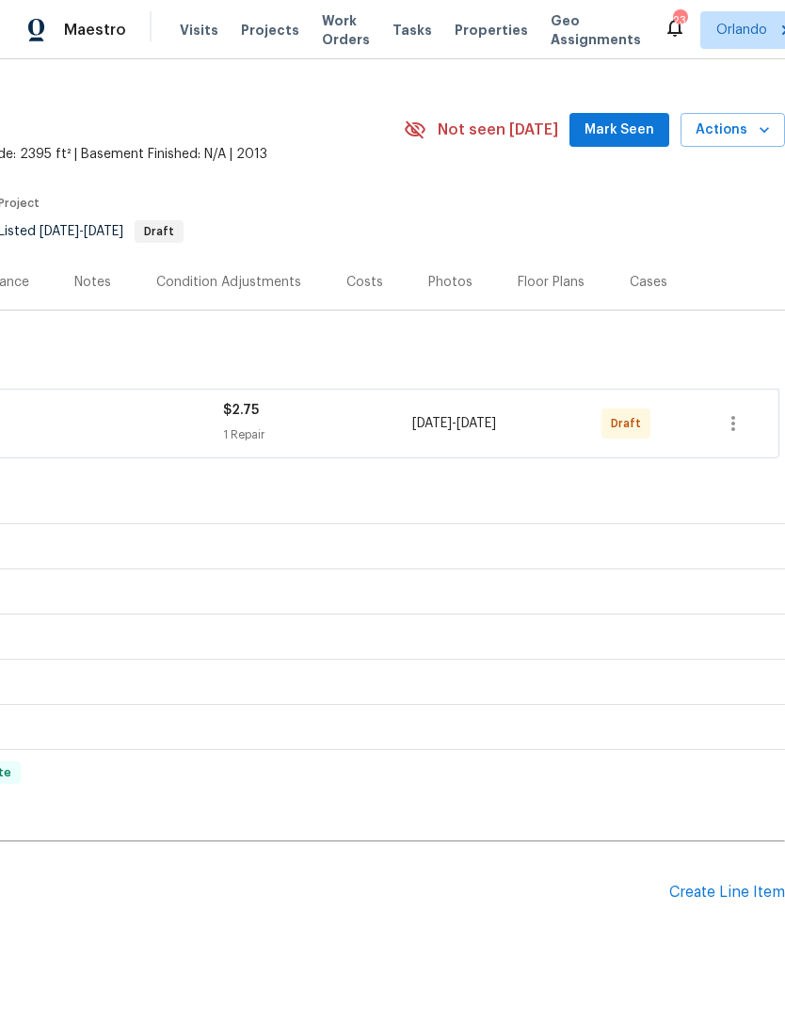
scroll to position [30, 279]
click at [737, 429] on icon "button" at bounding box center [733, 424] width 23 height 23
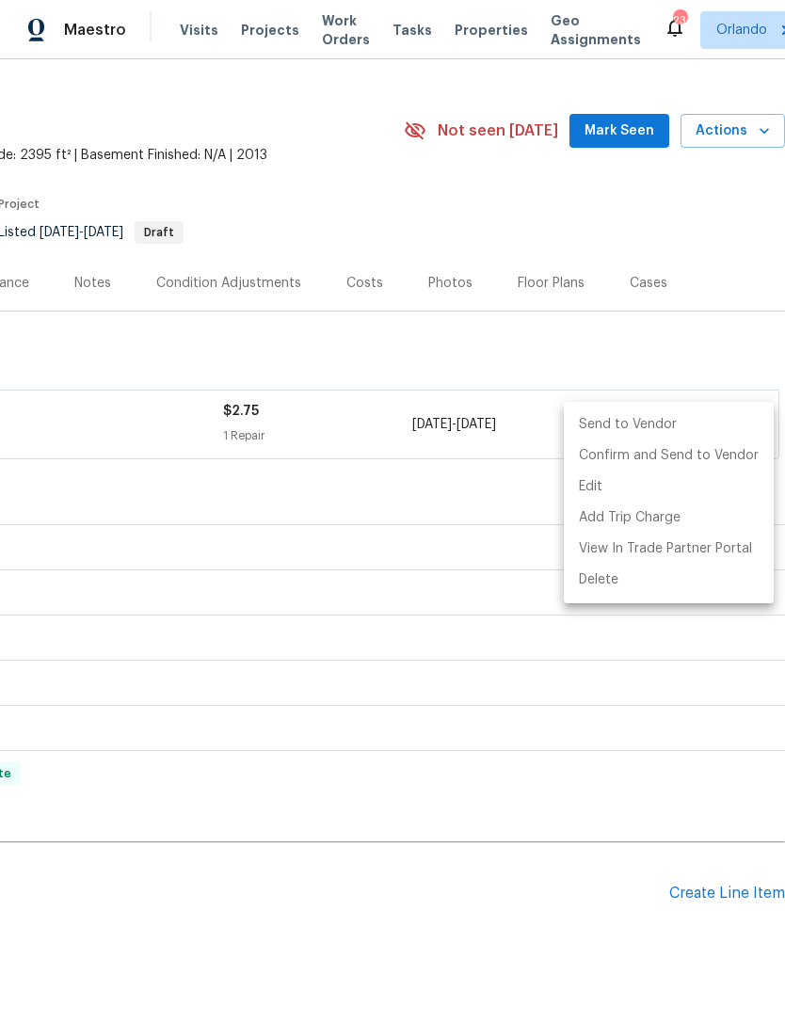
click at [689, 428] on li "Send to Vendor" at bounding box center [669, 424] width 210 height 31
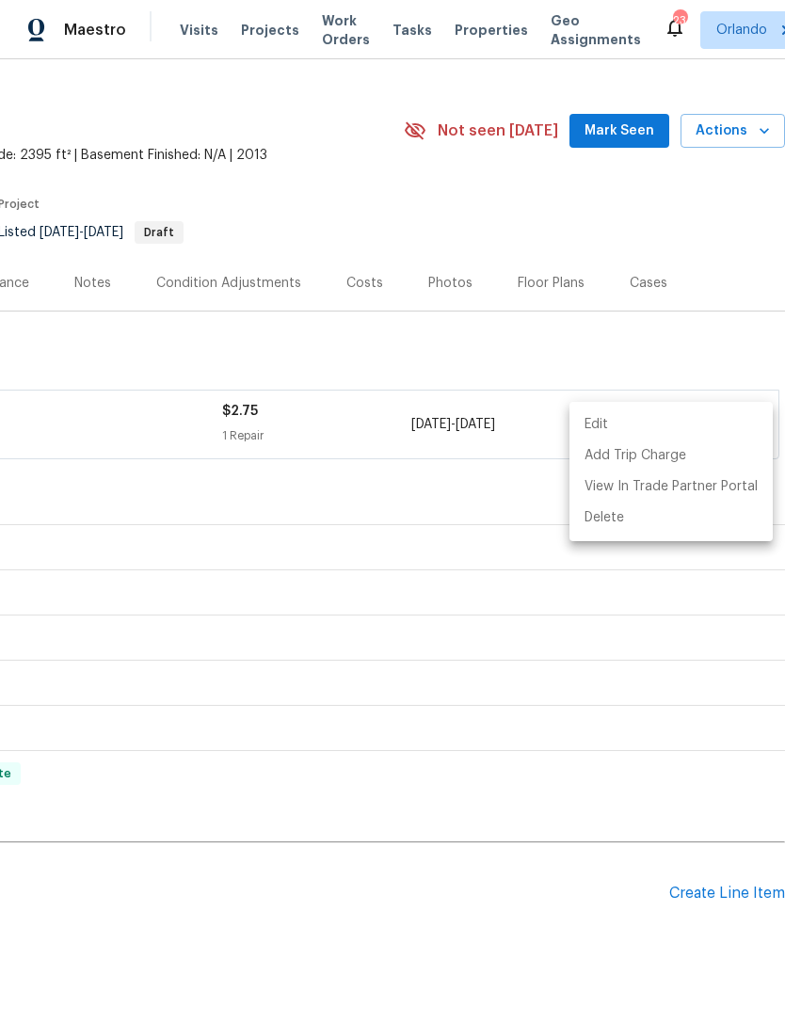
click at [570, 904] on div at bounding box center [392, 511] width 785 height 1023
